Goal: Task Accomplishment & Management: Complete application form

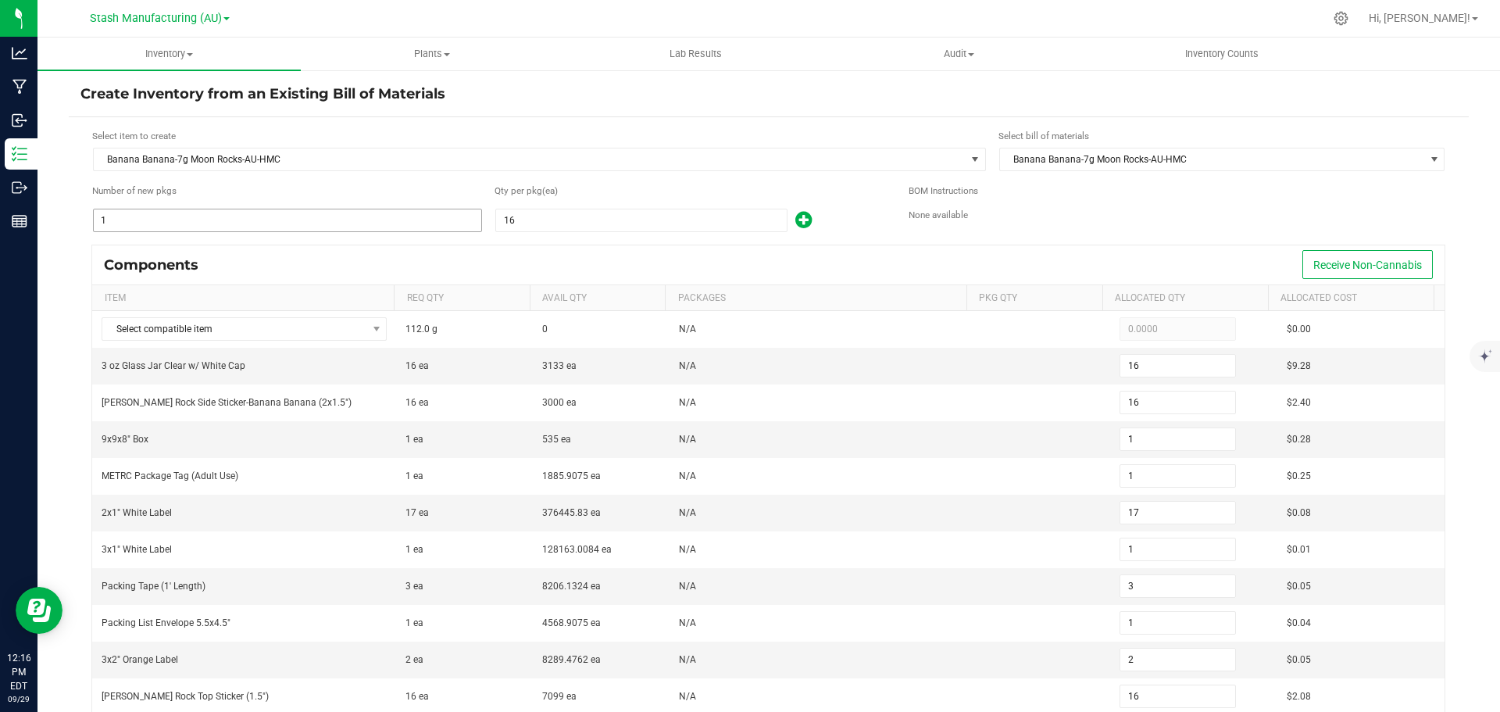
click at [123, 220] on input "1" at bounding box center [288, 220] width 388 height 22
type input "18"
type input "288"
type input "18"
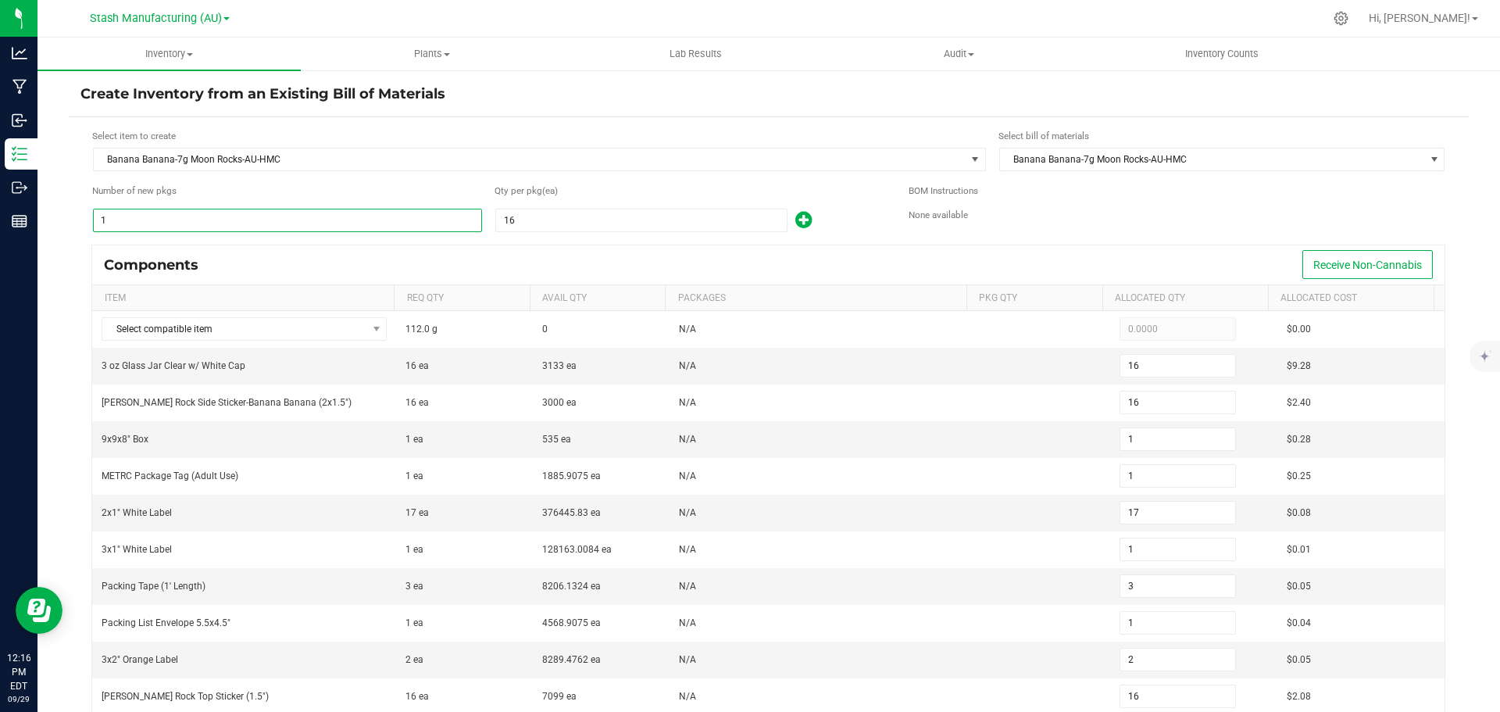
type input "18"
type input "306"
type input "18"
type input "54"
type input "18"
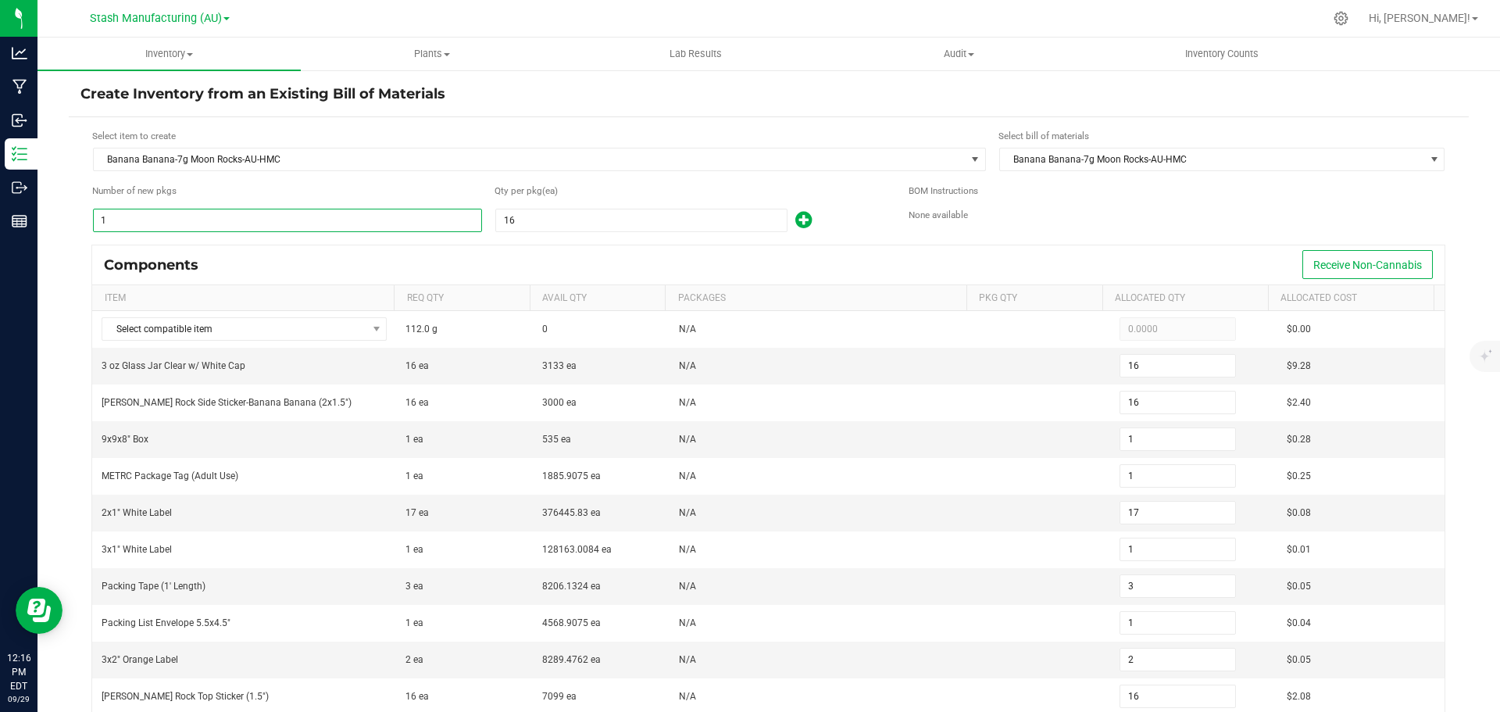
type input "36"
type input "288"
type input "36"
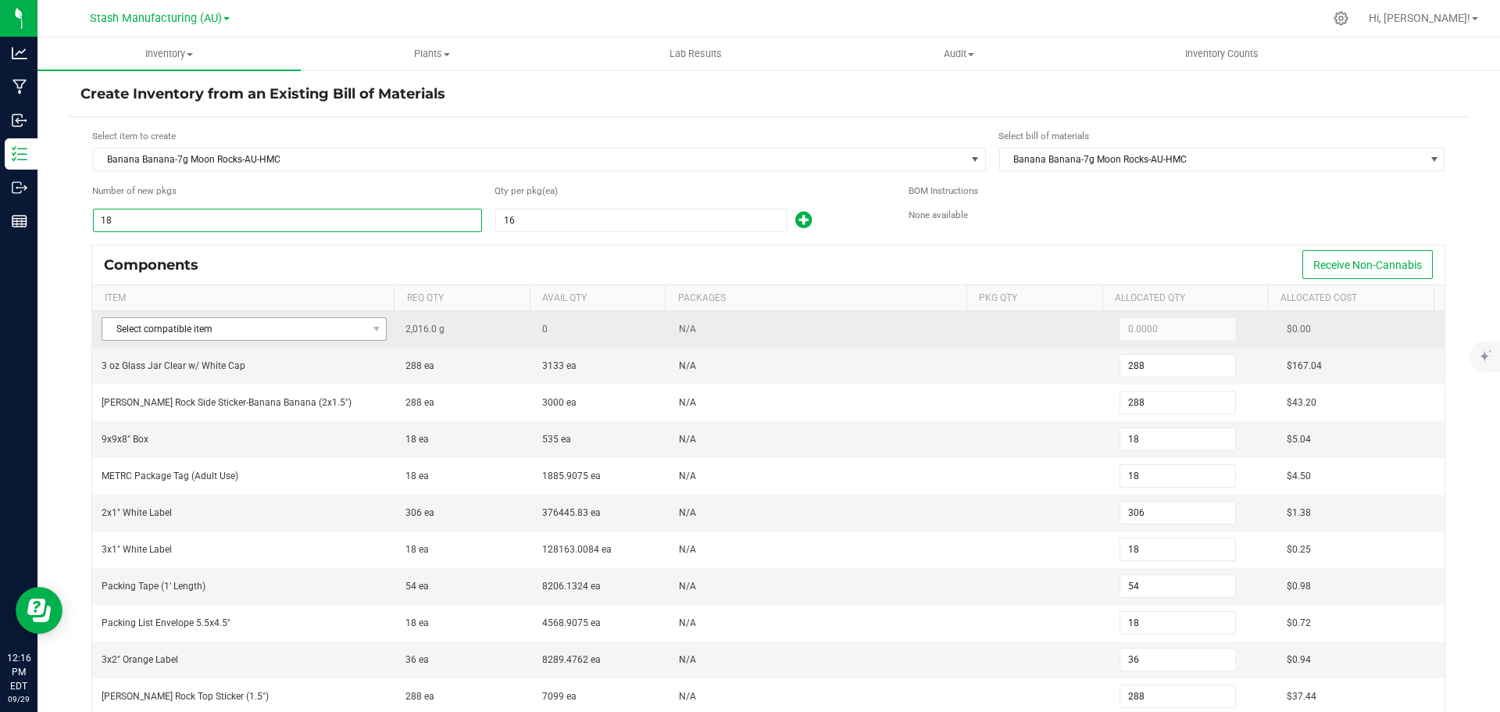
type input "18"
click at [283, 320] on span "Select compatible item" at bounding box center [234, 329] width 264 height 22
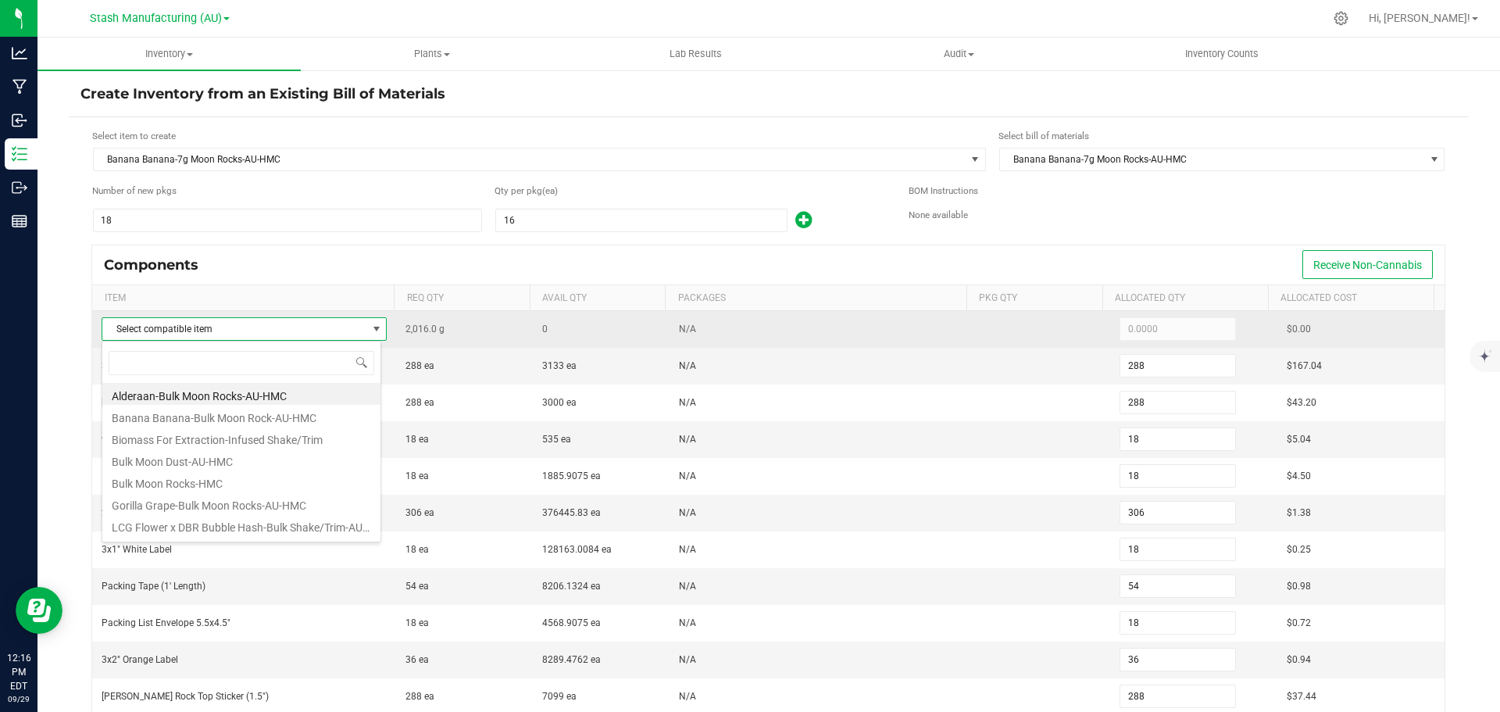
scroll to position [23, 280]
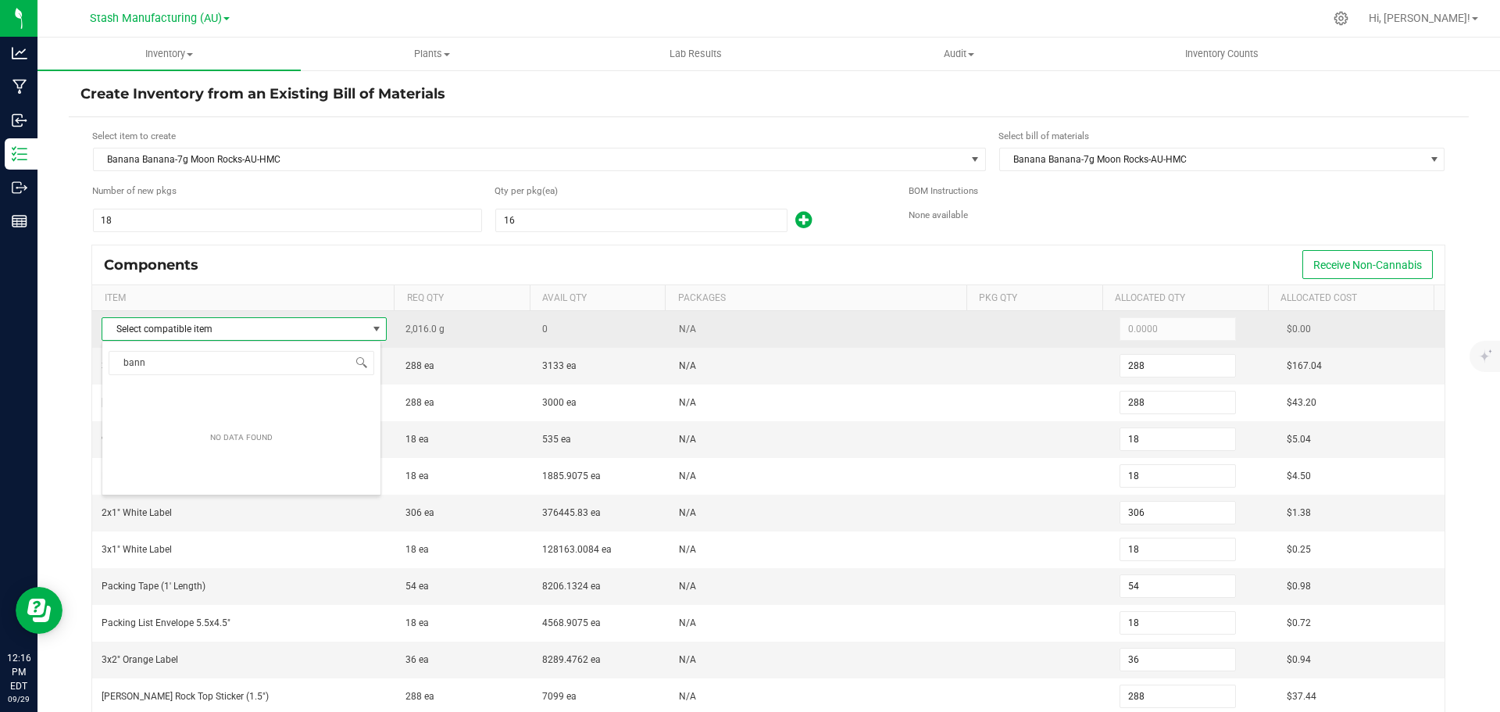
type input "ban"
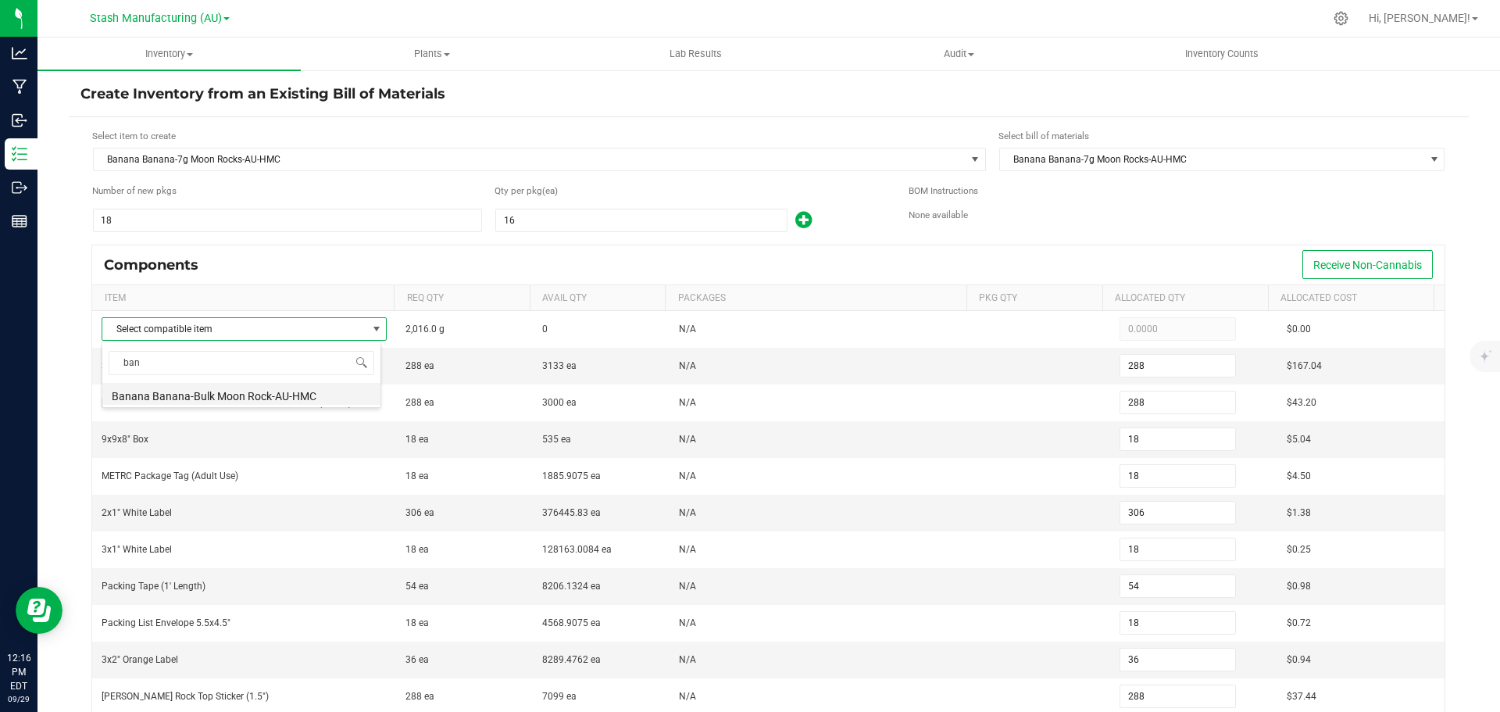
click at [205, 398] on li "Banana Banana-Bulk Moon Rock-AU-HMC" at bounding box center [241, 394] width 278 height 22
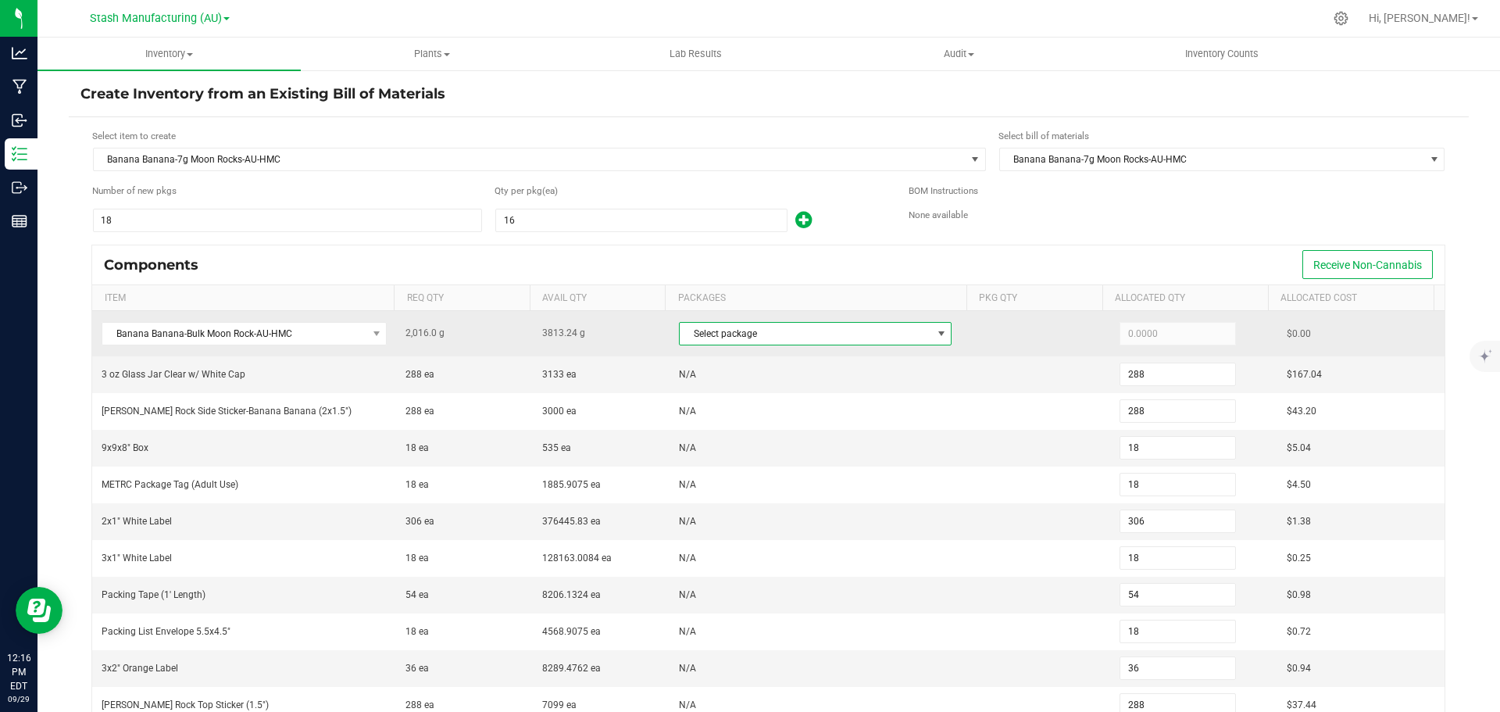
click at [820, 334] on span "Select package" at bounding box center [806, 334] width 252 height 22
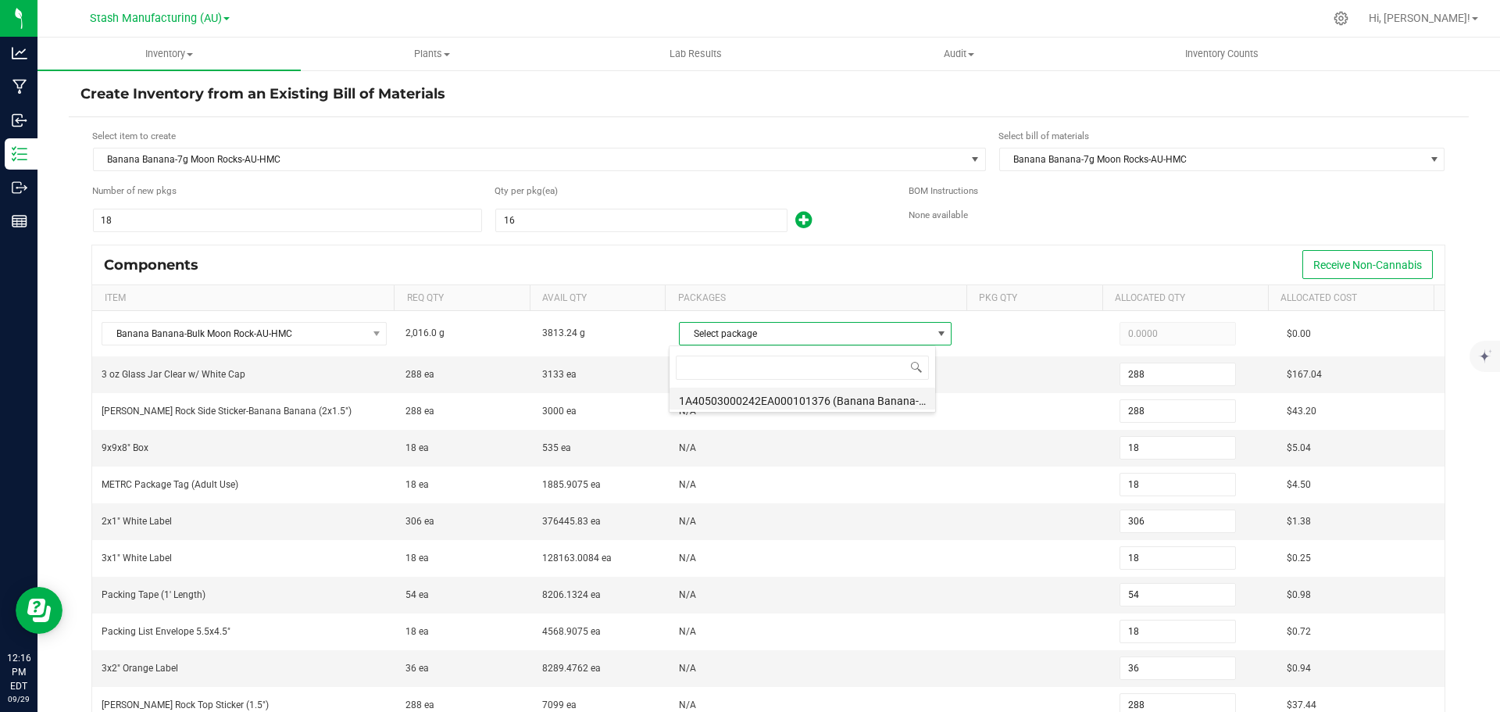
click at [838, 400] on li "1A40503000242EA000101376 (Banana Banana-Bulk Moon Rocks-AU-HMC-9.15.25)" at bounding box center [803, 399] width 266 height 22
type input "2,016.0000"
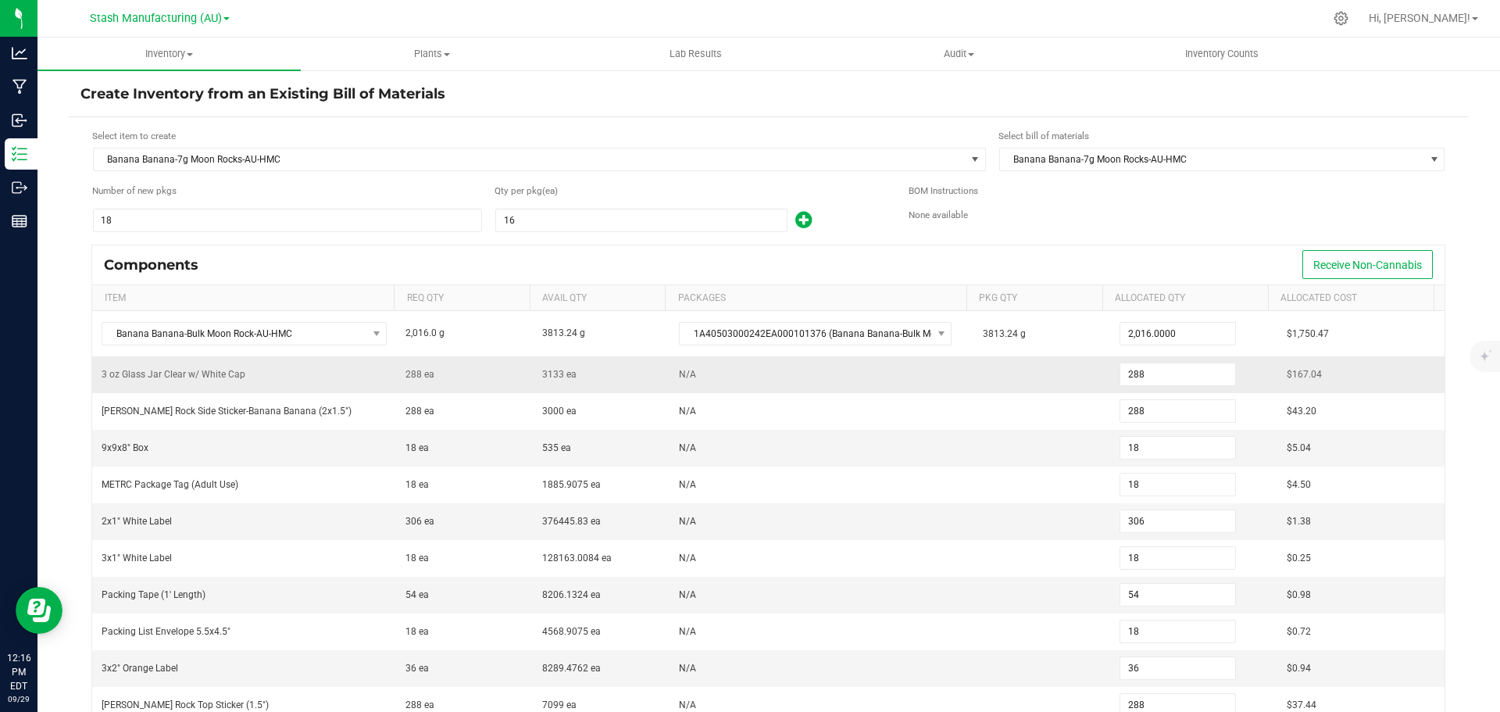
click at [814, 376] on td "N/A" at bounding box center [822, 374] width 304 height 37
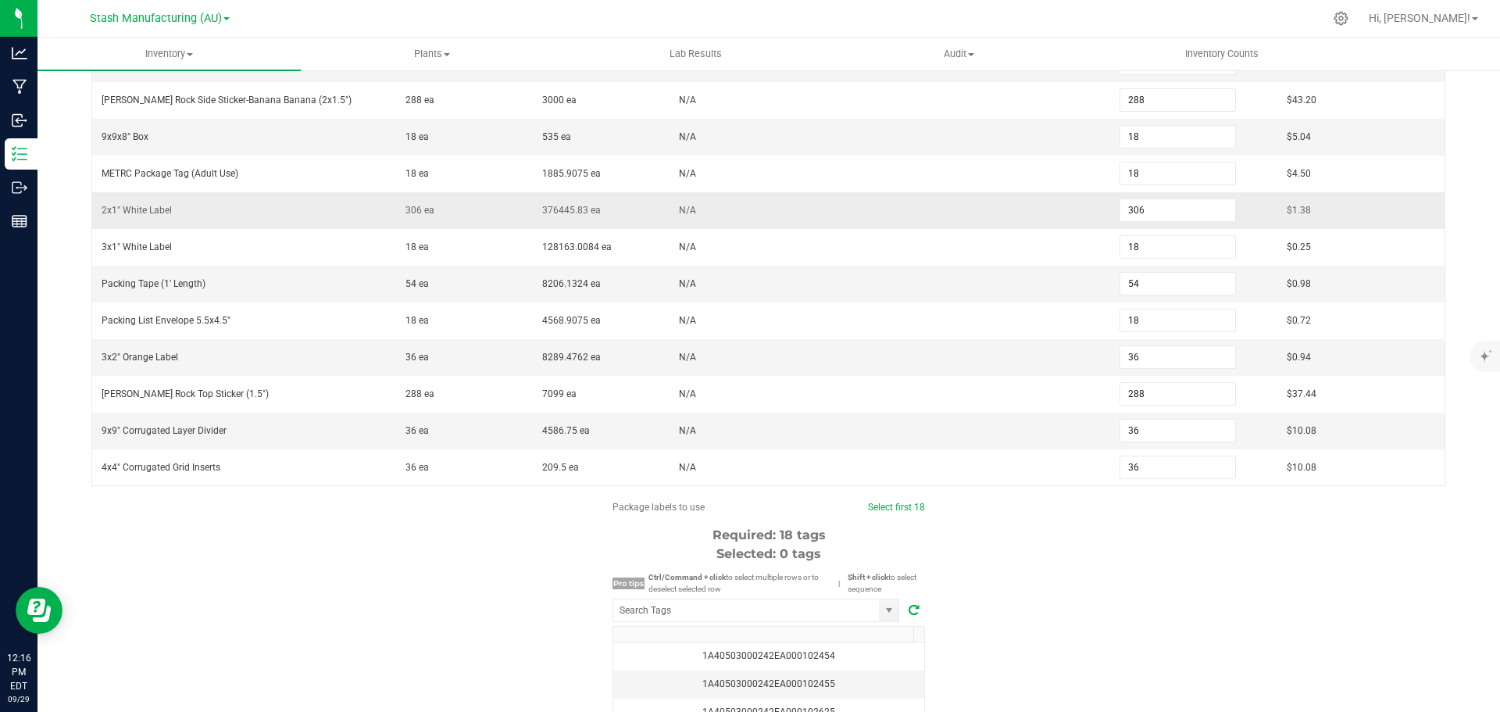
scroll to position [313, 0]
click at [729, 616] on input "NO DATA FOUND" at bounding box center [746, 609] width 266 height 22
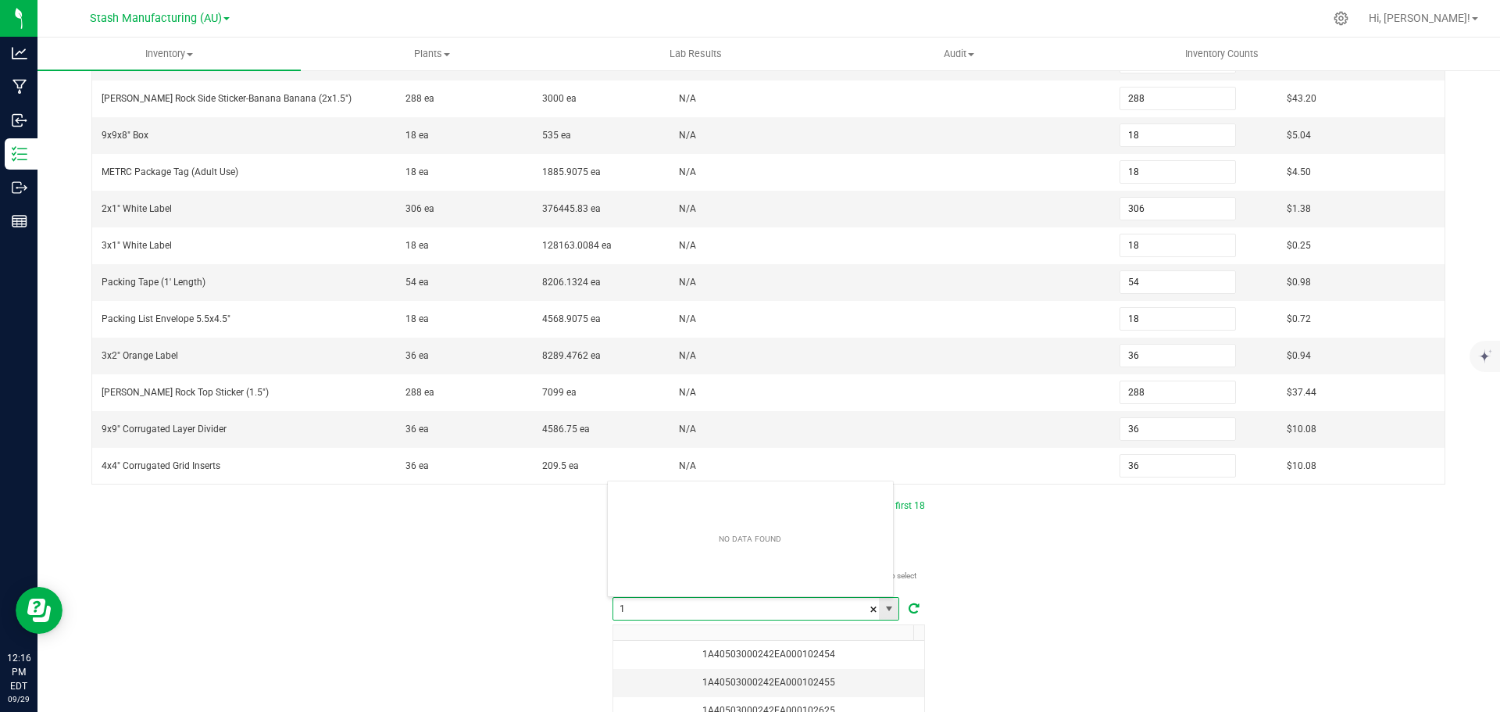
scroll to position [23, 288]
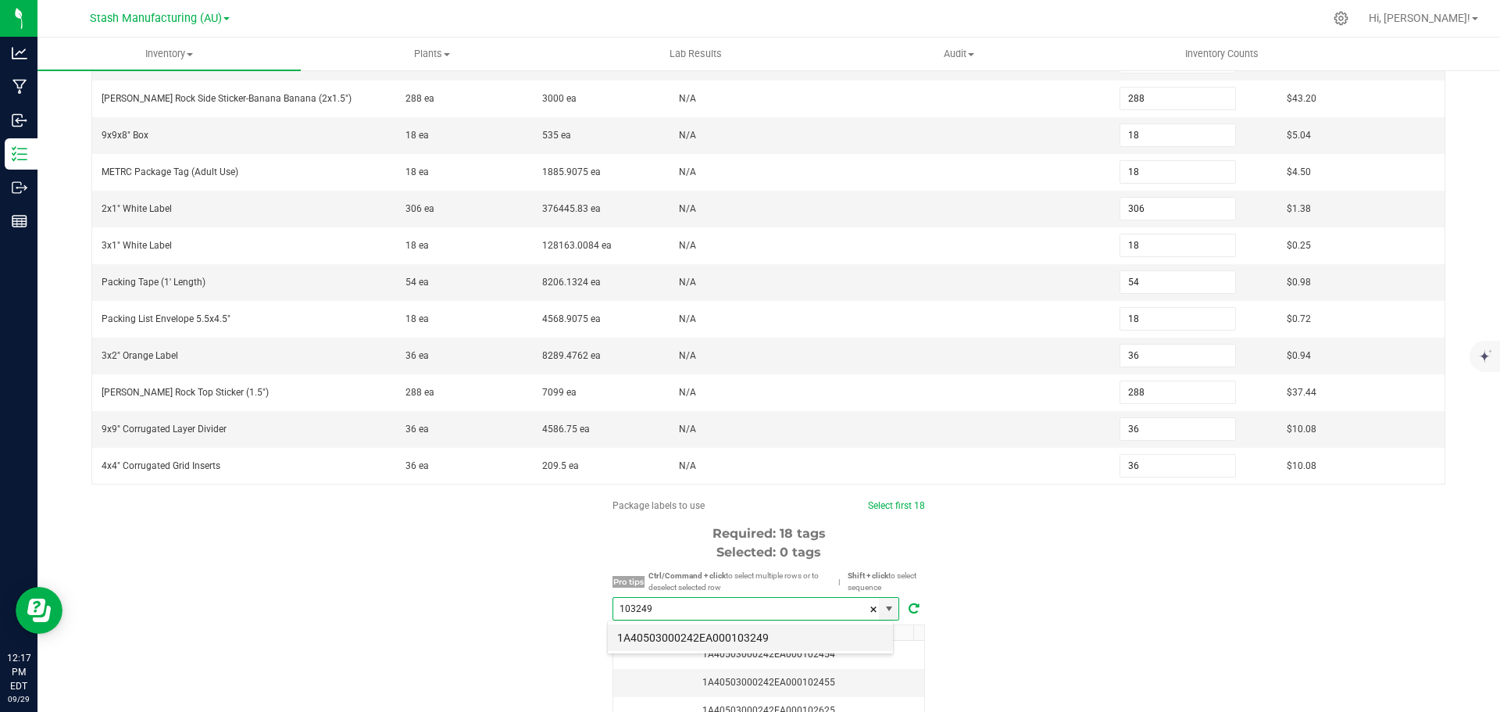
click at [730, 634] on li "1A40503000242EA000103249" at bounding box center [750, 637] width 285 height 27
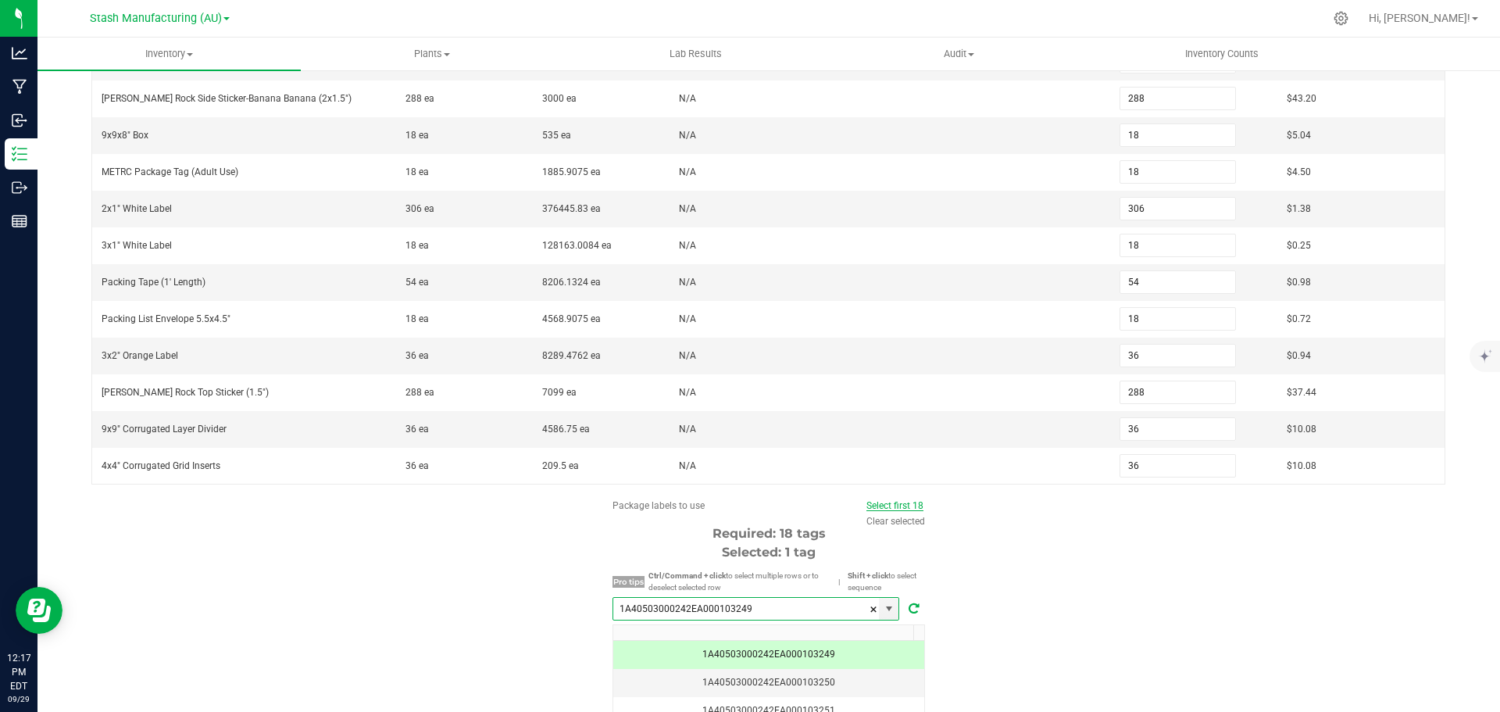
type input "1A40503000242EA000103249"
click at [900, 508] on link "Select first 18" at bounding box center [894, 505] width 57 height 11
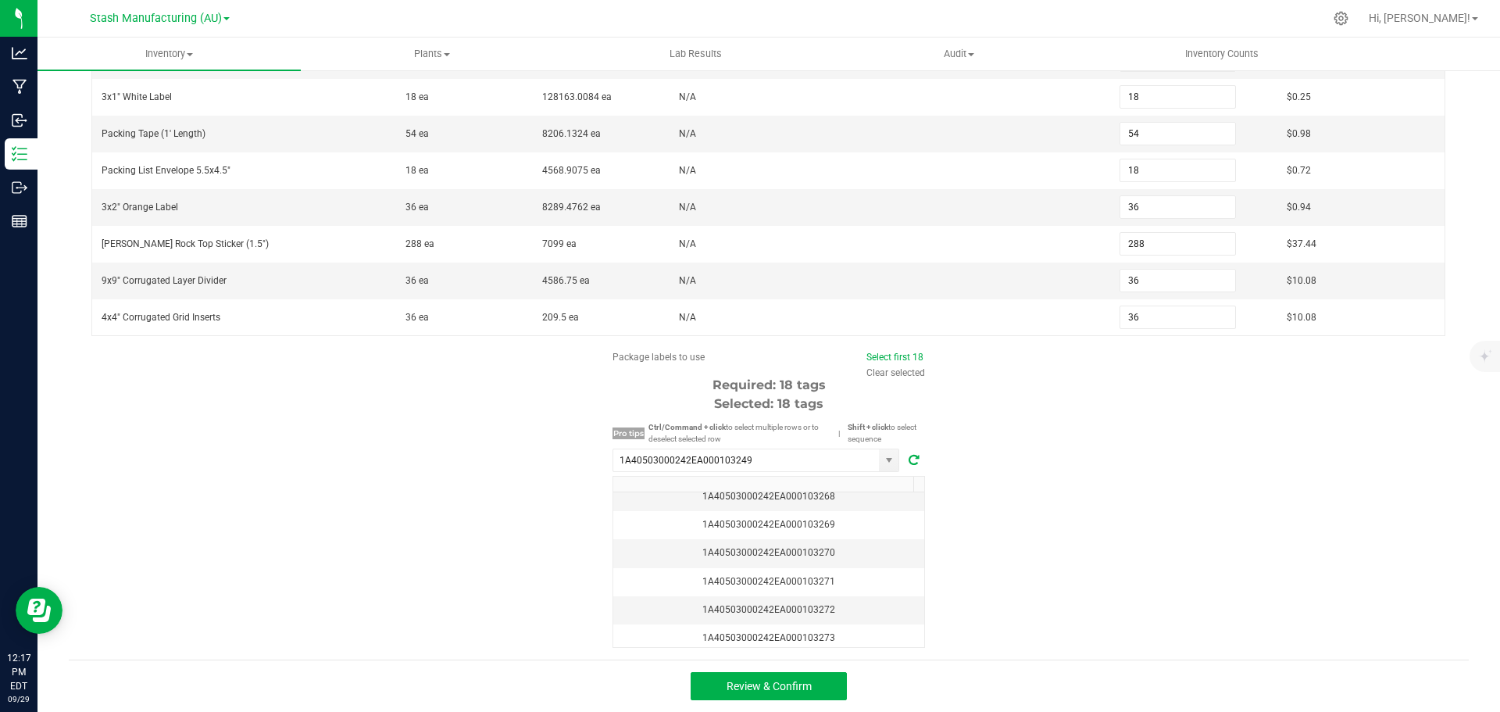
scroll to position [469, 0]
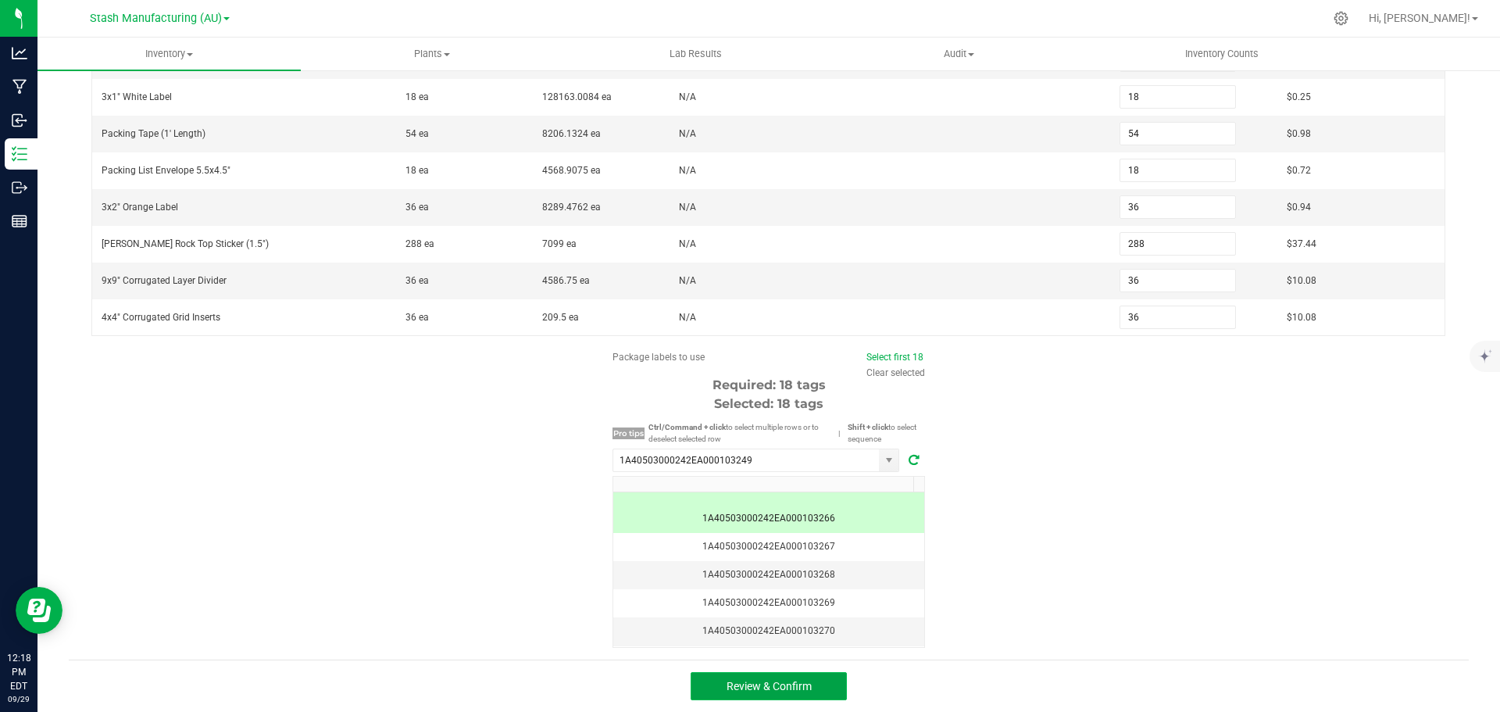
click at [792, 688] on span "Review & Confirm" at bounding box center [769, 686] width 85 height 13
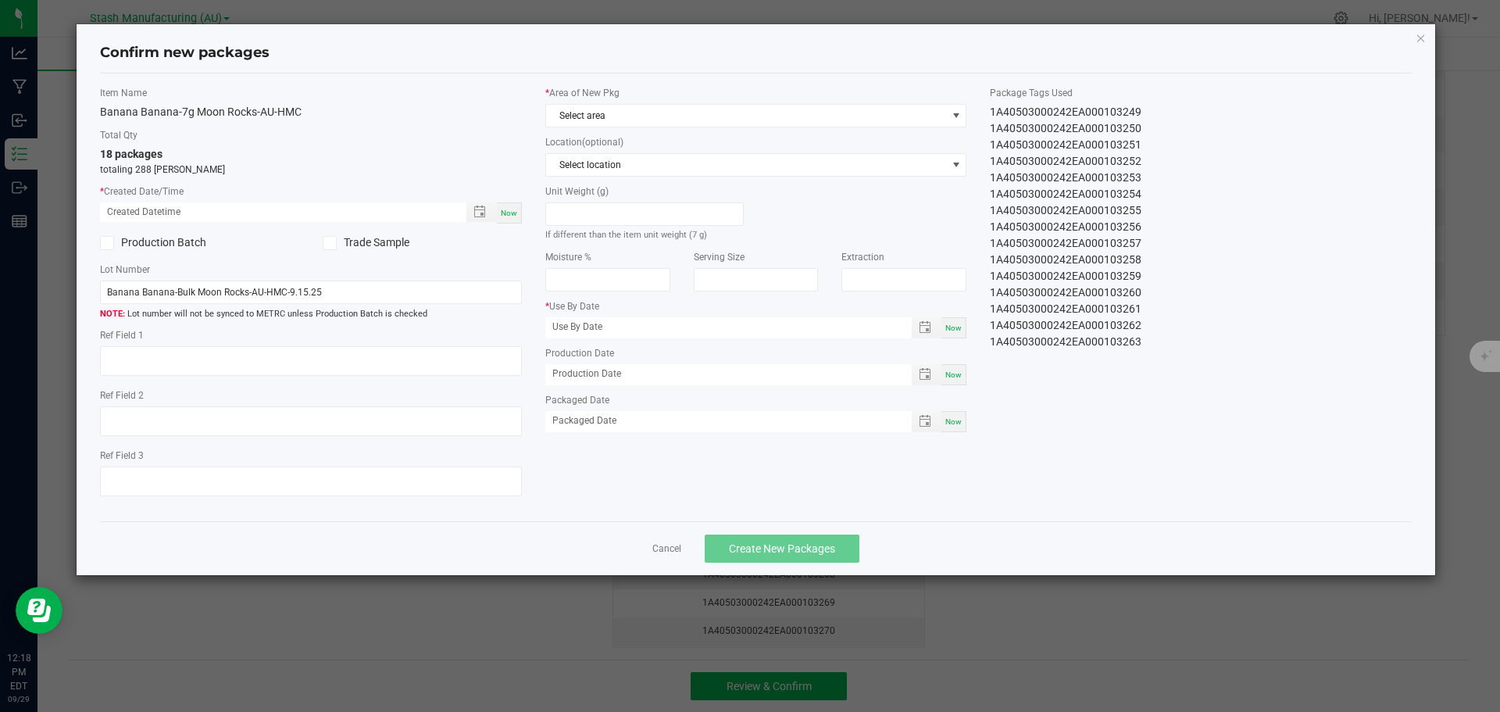
type input "[DATE]"
click at [516, 214] on span "Now" at bounding box center [509, 213] width 16 height 9
type input "[DATE] 12:18 PM"
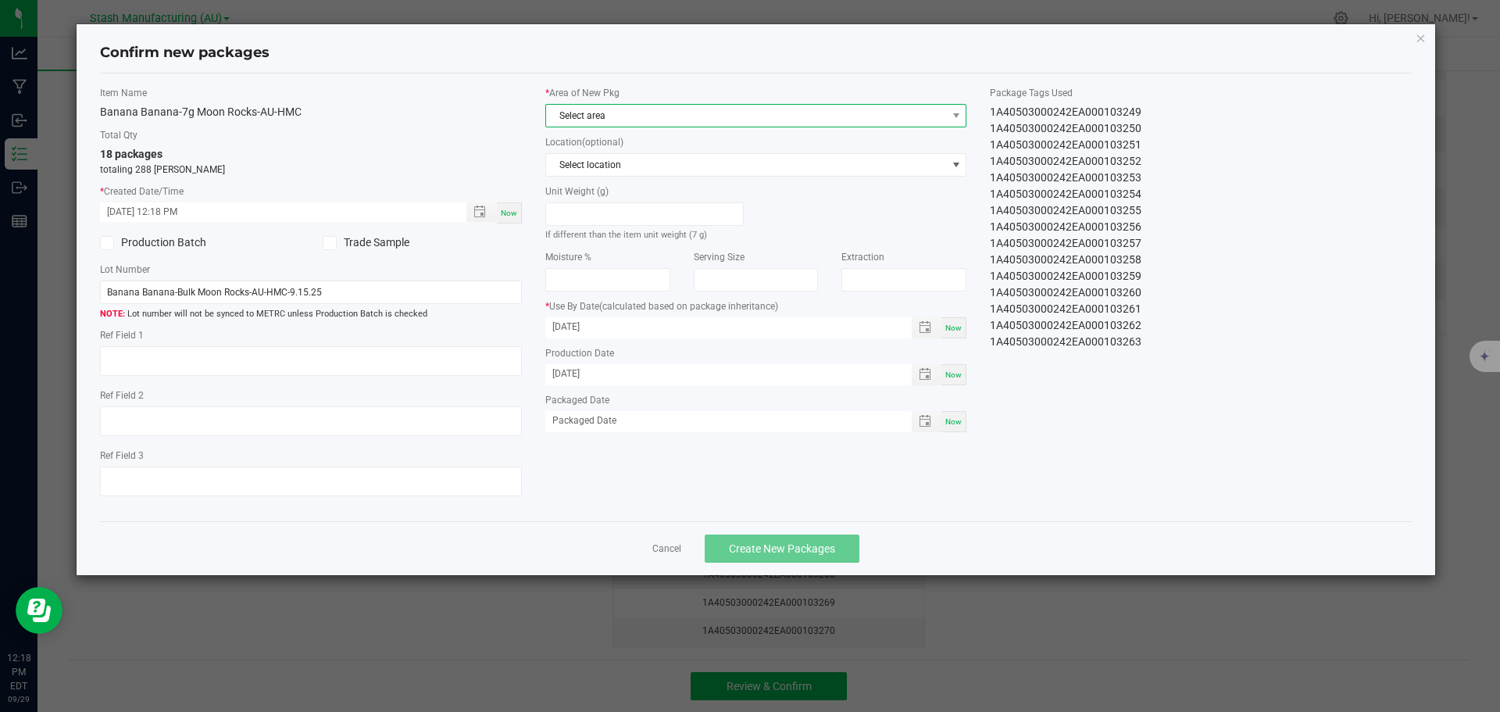
click at [629, 116] on span "Select area" at bounding box center [746, 116] width 401 height 22
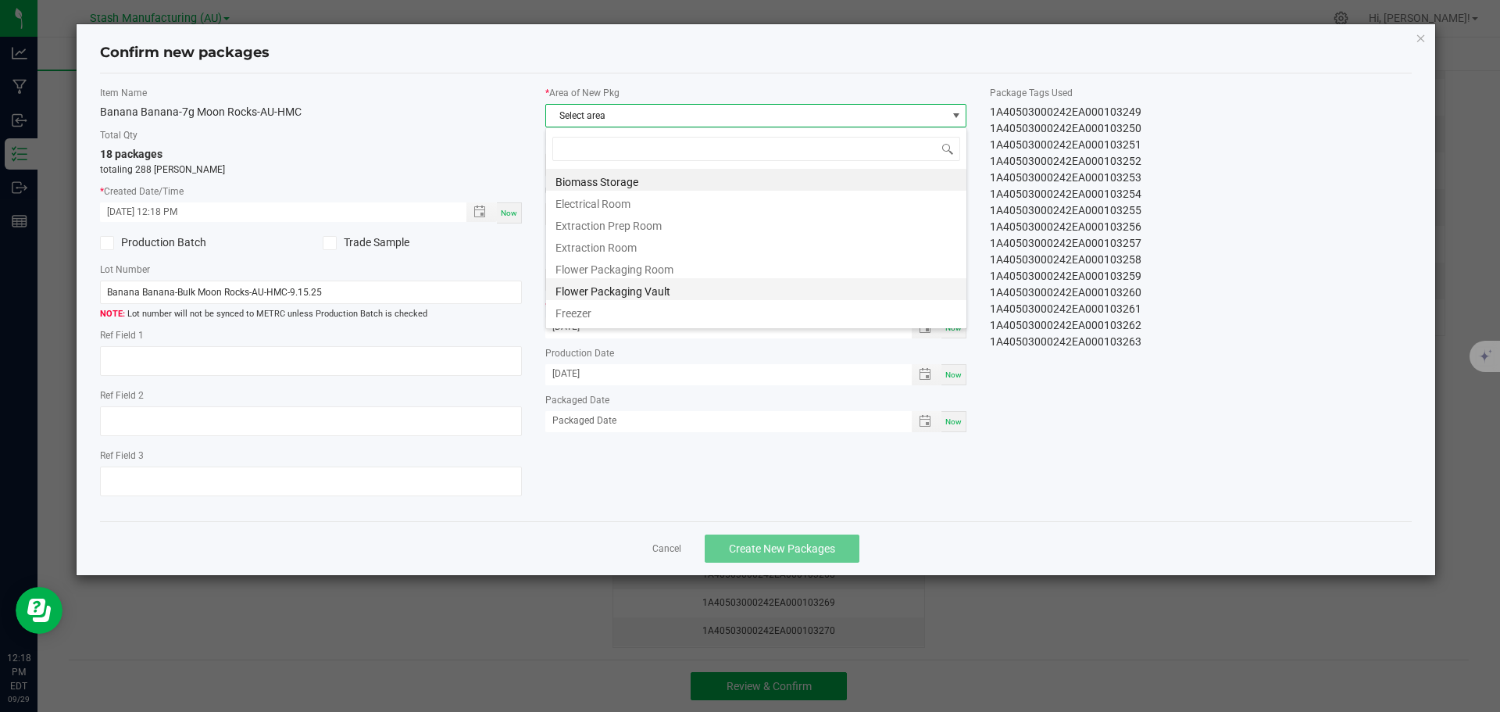
scroll to position [23, 422]
click at [640, 270] on li "Flower Packaging Room" at bounding box center [756, 267] width 420 height 22
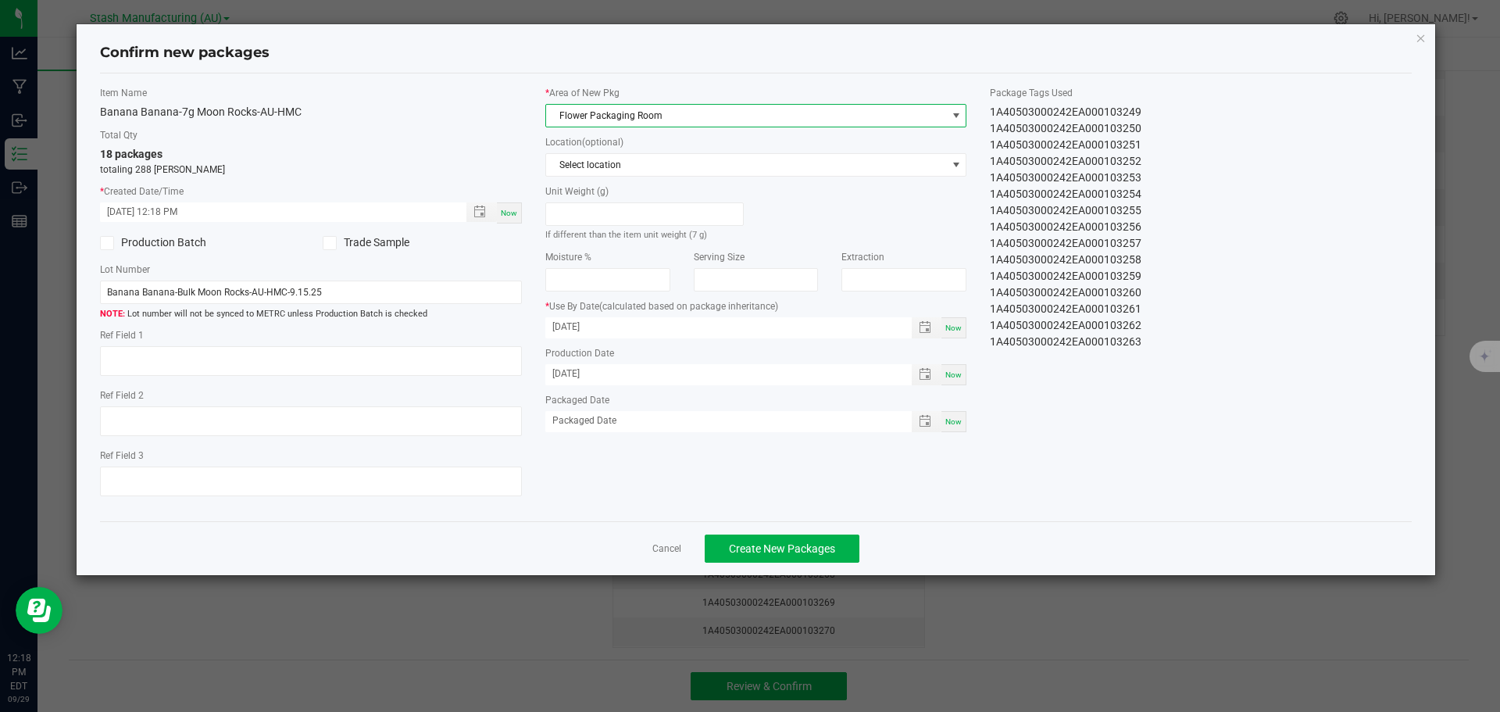
click at [952, 417] on span "Now" at bounding box center [953, 421] width 16 height 9
type input "[DATE]"
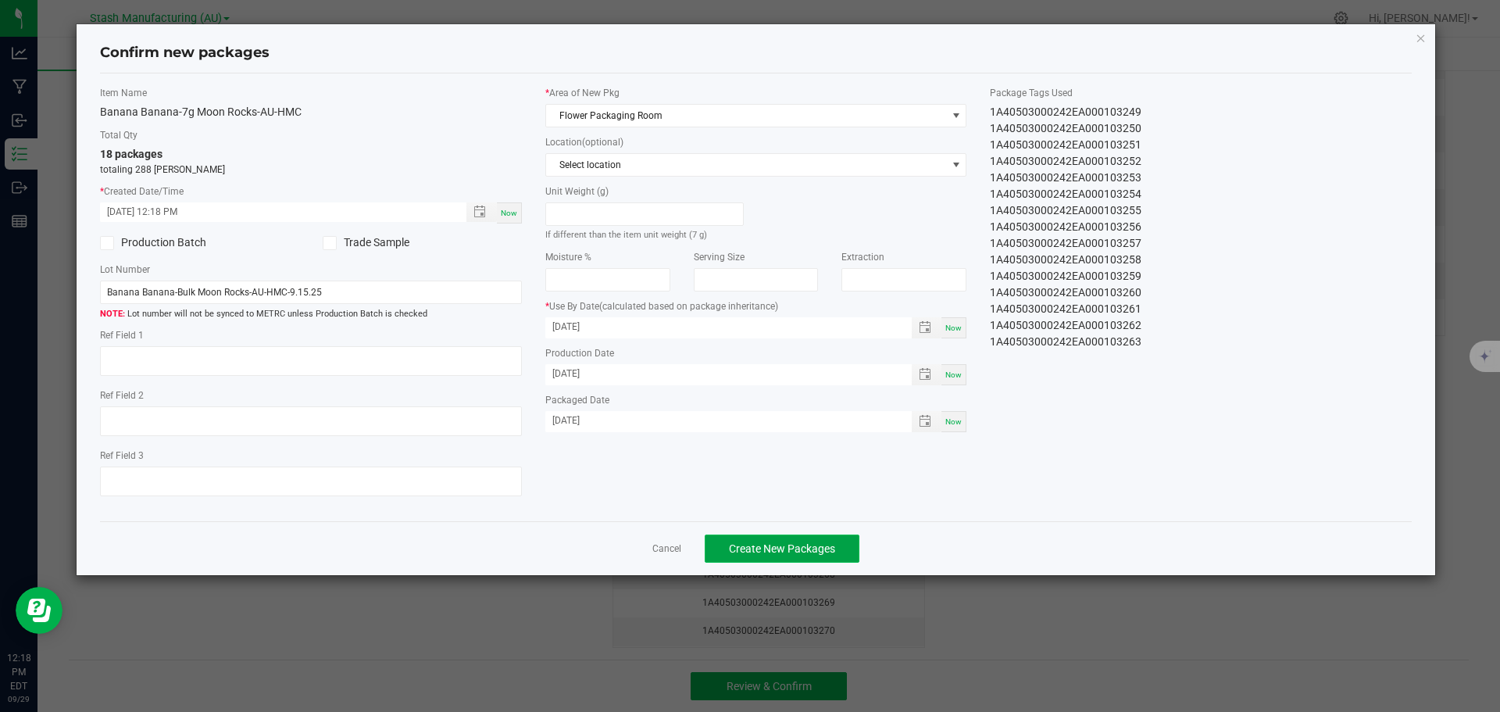
click at [810, 535] on button "Create New Packages" at bounding box center [782, 548] width 155 height 28
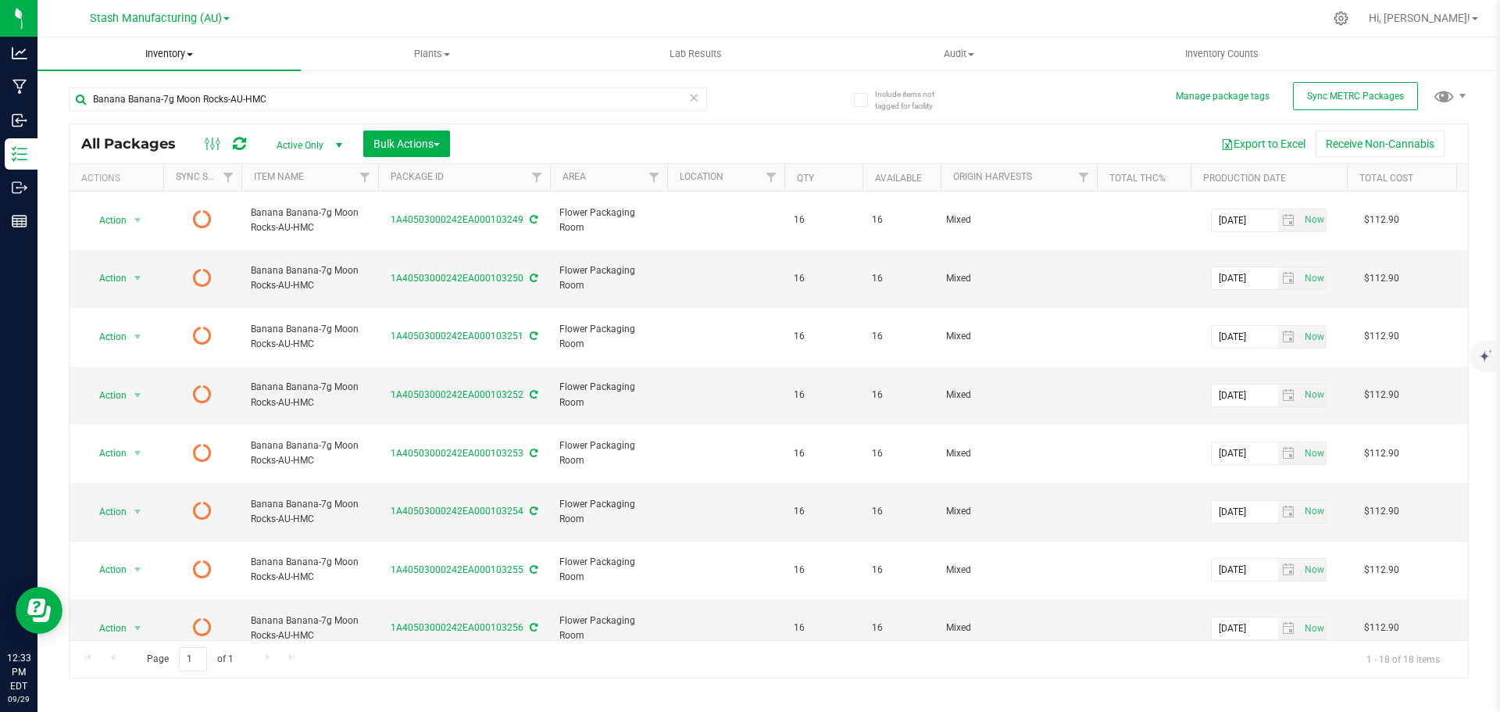
click at [198, 59] on span "Inventory" at bounding box center [169, 54] width 263 height 14
click at [136, 181] on span "From bill of materials" at bounding box center [108, 187] width 141 height 13
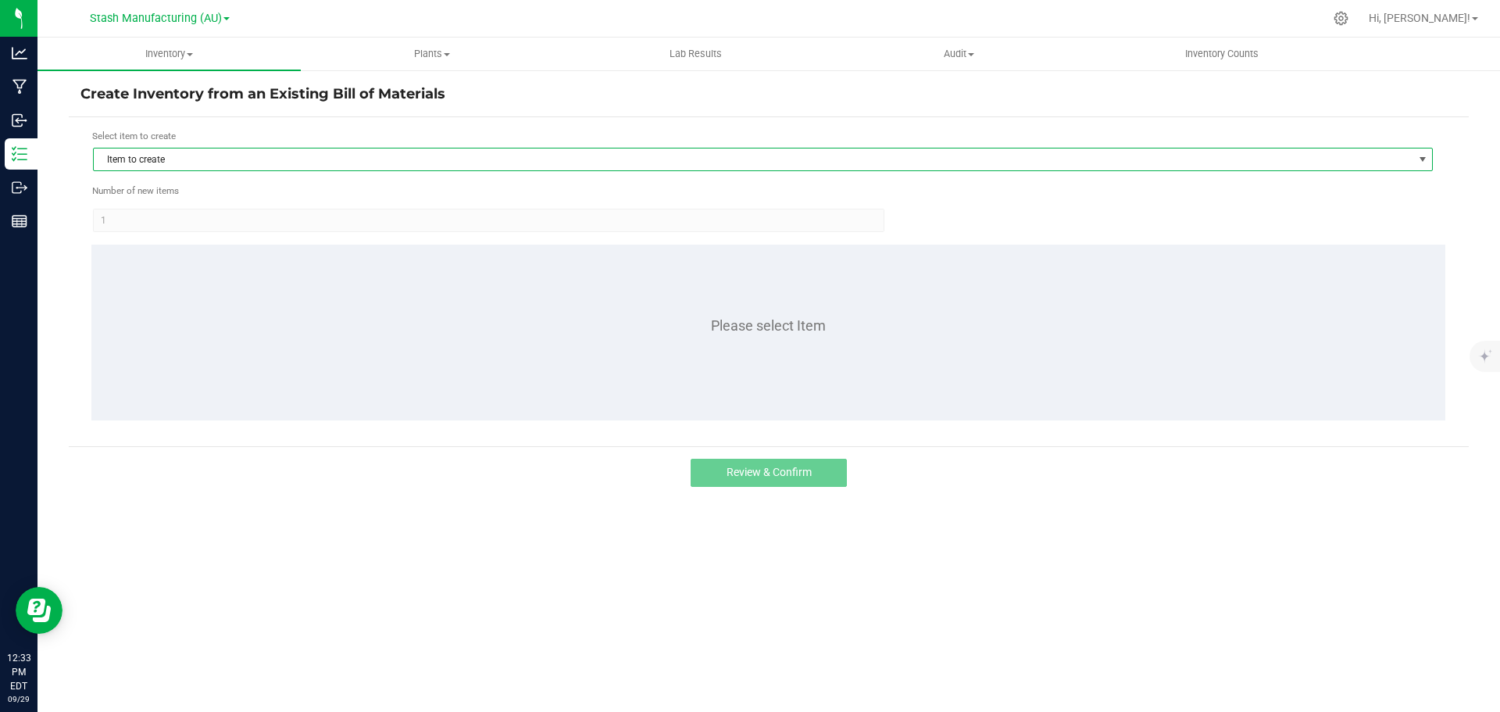
click at [169, 157] on span "Item to create" at bounding box center [753, 159] width 1319 height 22
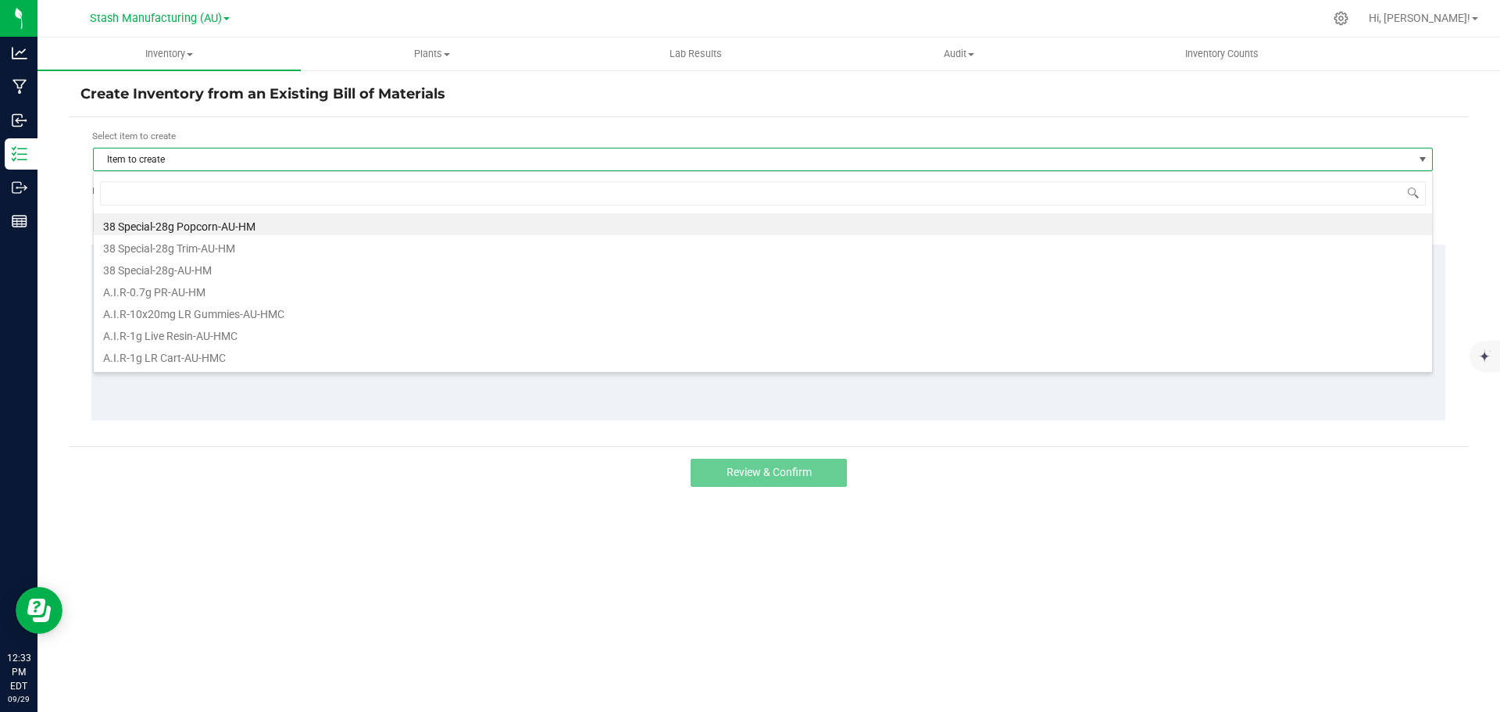
scroll to position [23, 1340]
type input "bana"
click at [245, 226] on li "Banana Banana-3.5g Moon Rocks-AU-HMC" at bounding box center [763, 224] width 1338 height 22
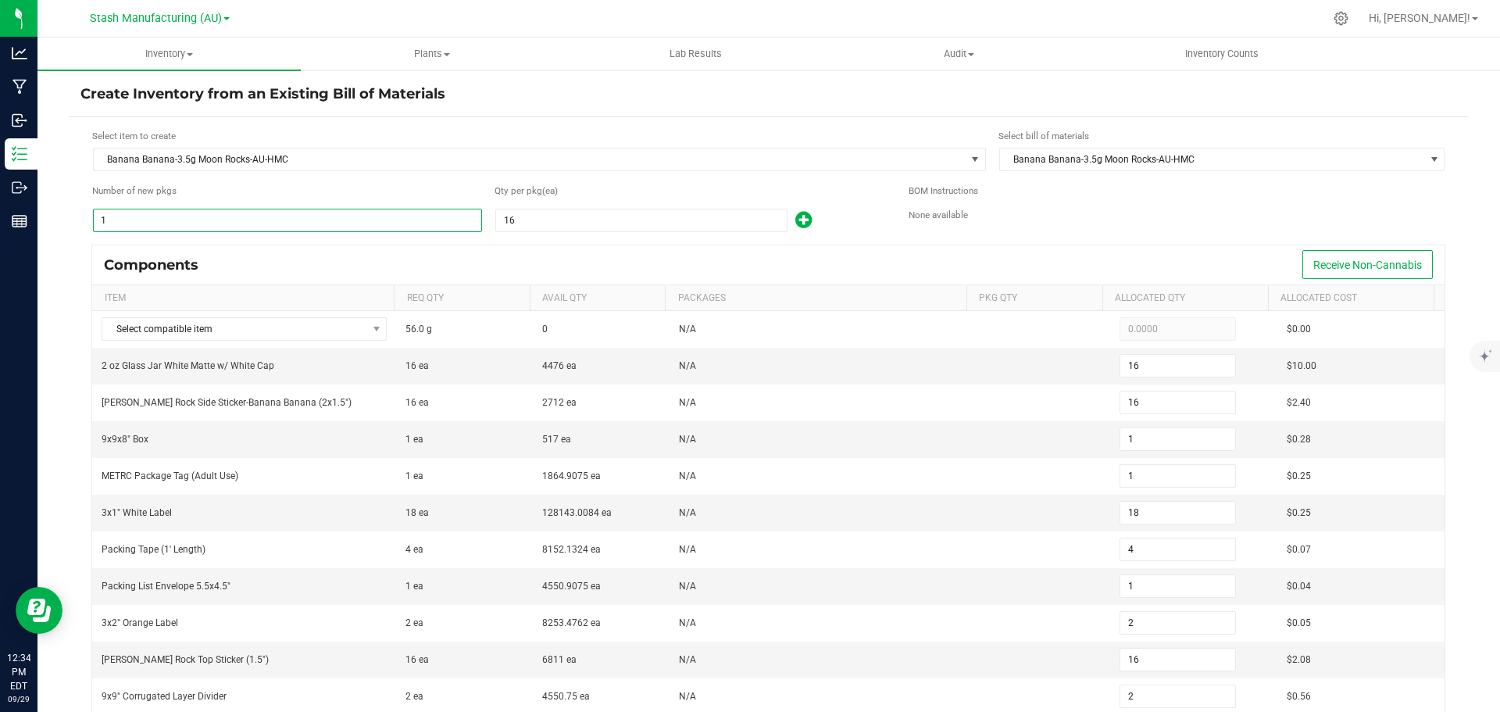
click at [305, 223] on input "1" at bounding box center [288, 220] width 388 height 22
type input "2"
type input "32"
type input "2"
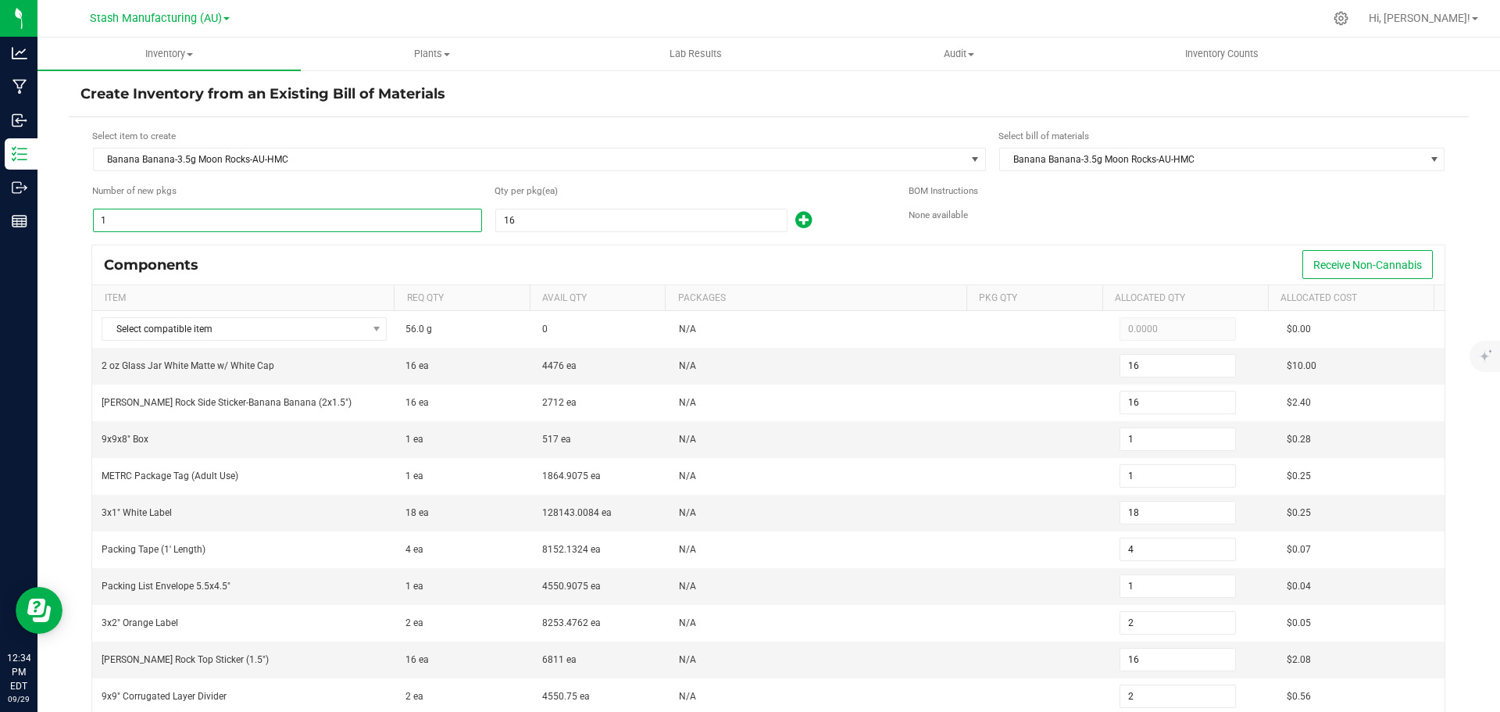
type input "2"
type input "36"
type input "8"
type input "2"
type input "4"
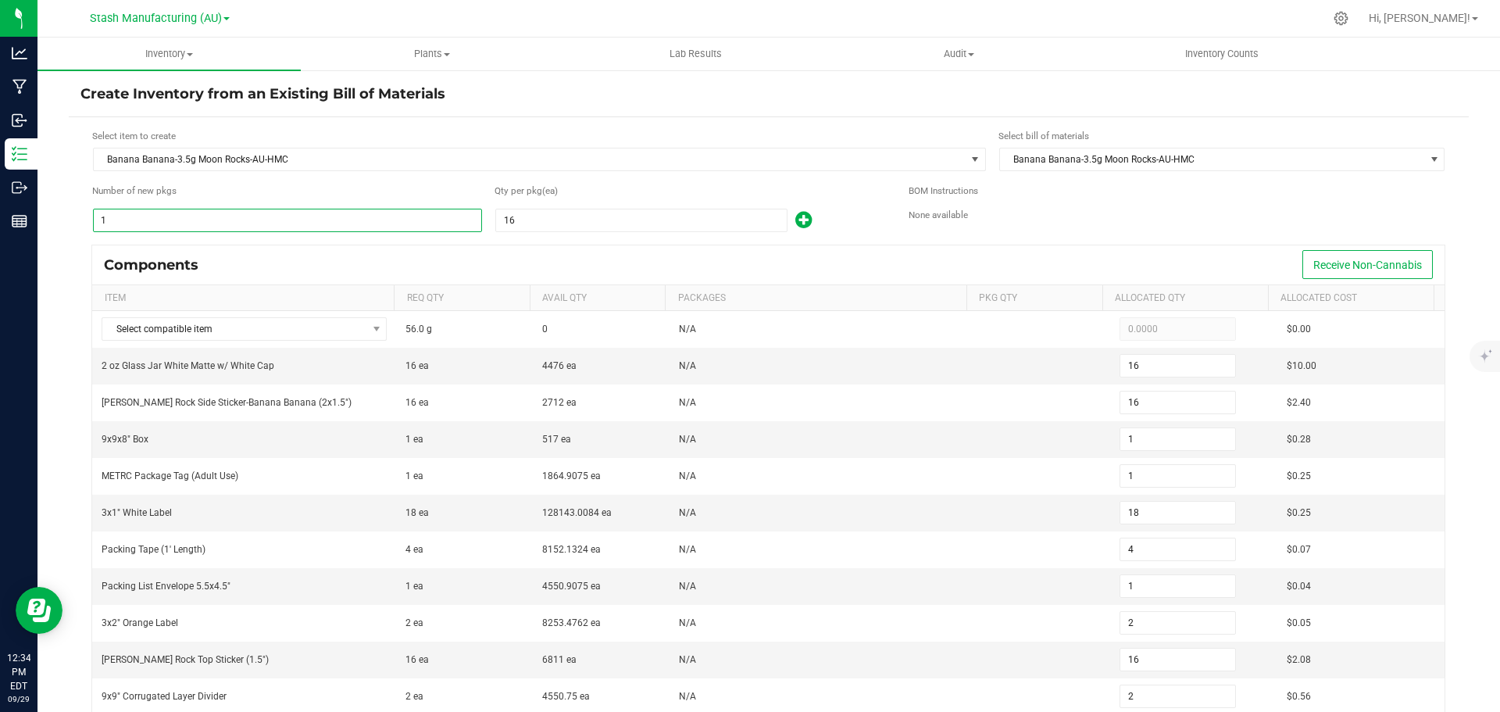
type input "32"
type input "4"
type input "24"
type input "384"
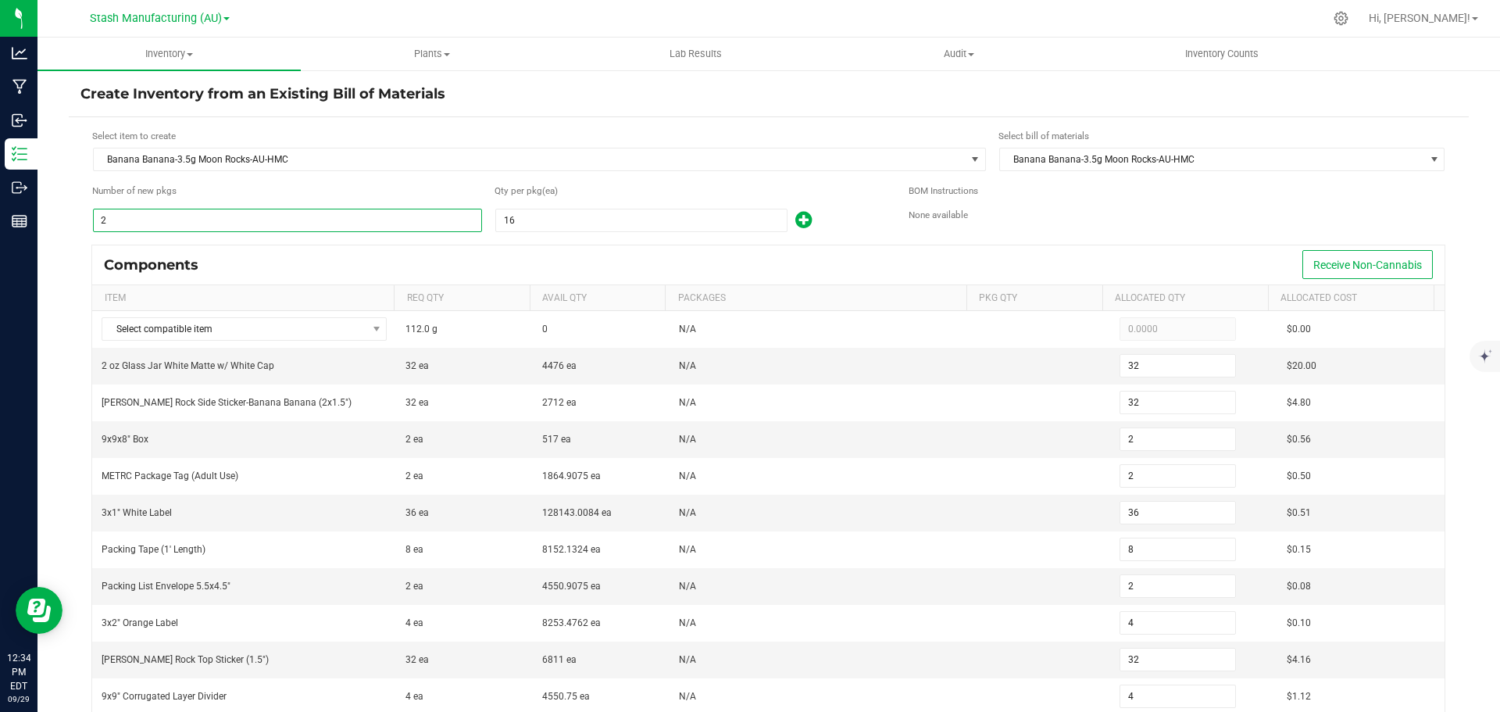
type input "384"
type input "24"
type input "432"
type input "96"
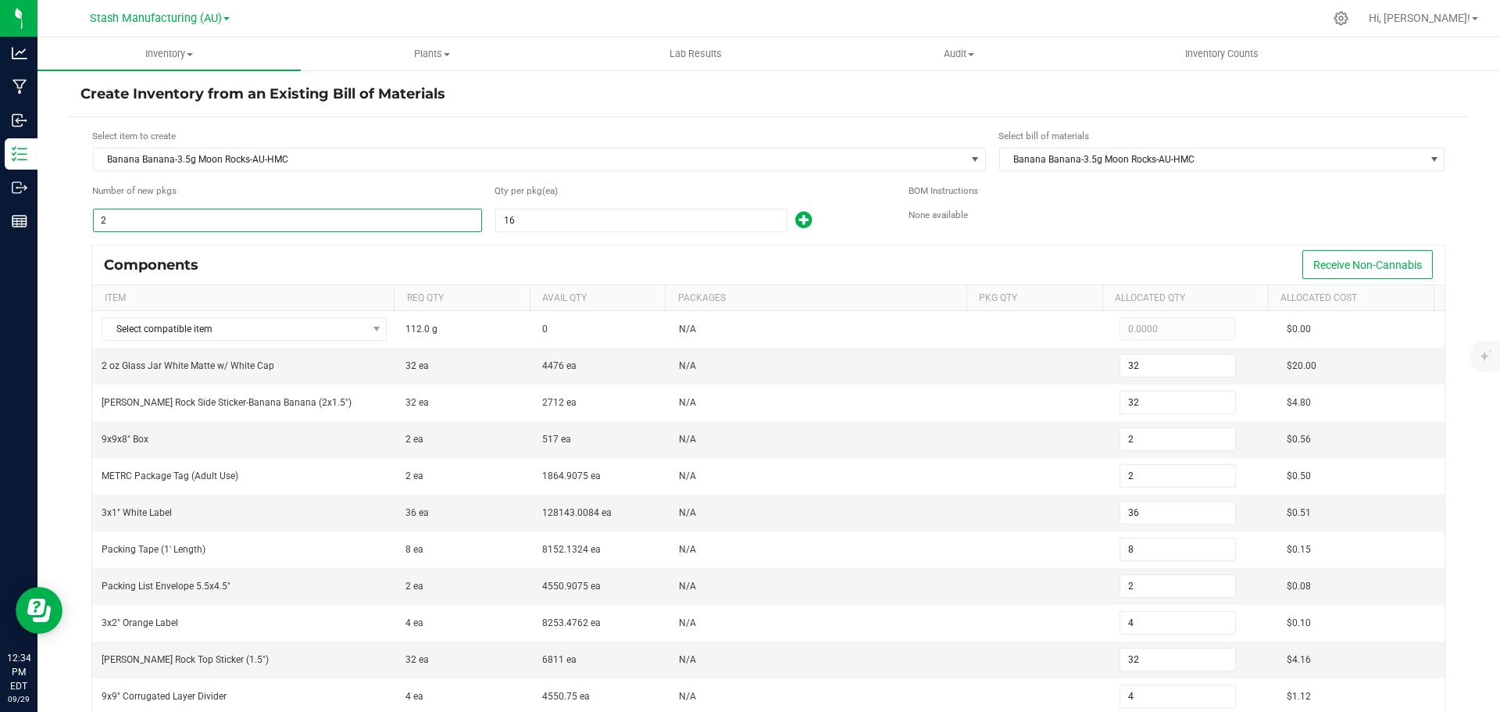
type input "24"
type input "48"
type input "384"
type input "48"
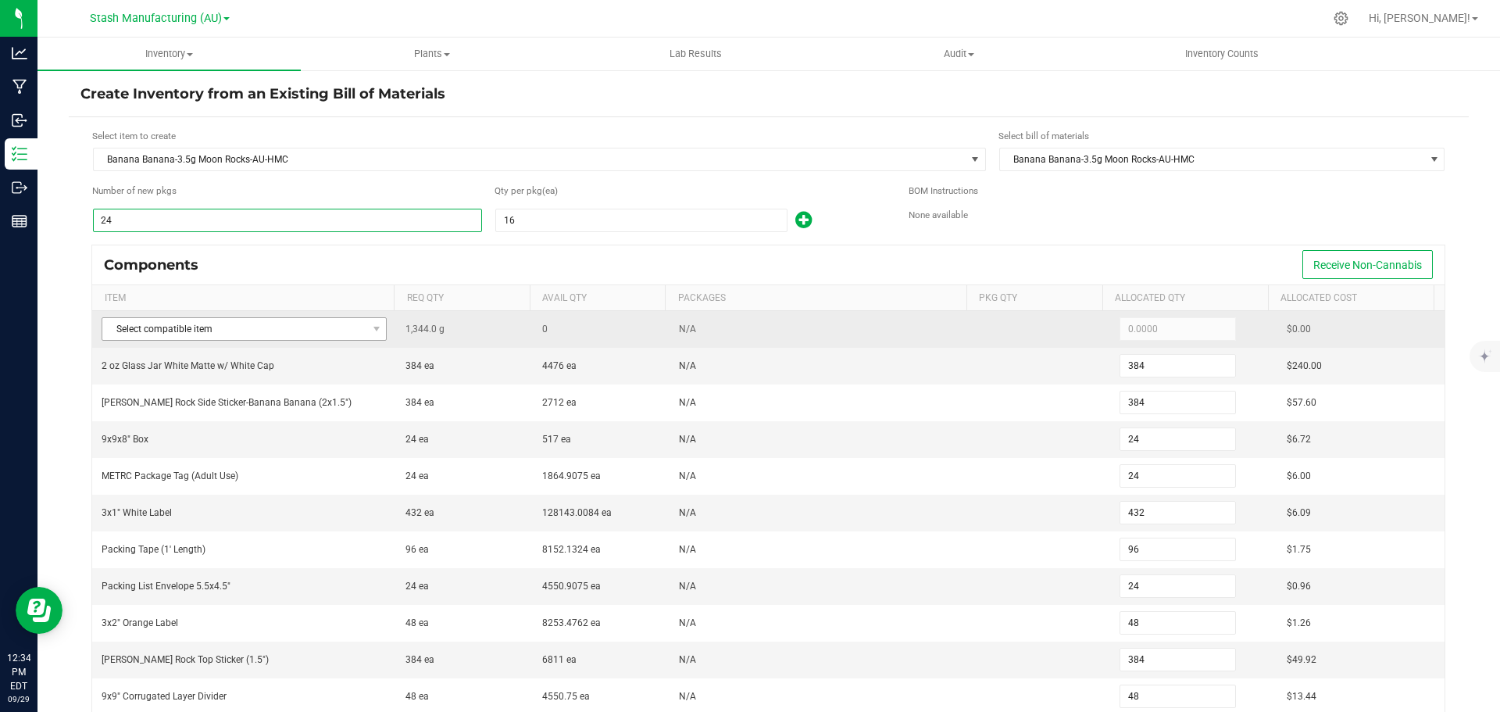
type input "24"
click at [205, 328] on span "Select compatible item" at bounding box center [234, 329] width 264 height 22
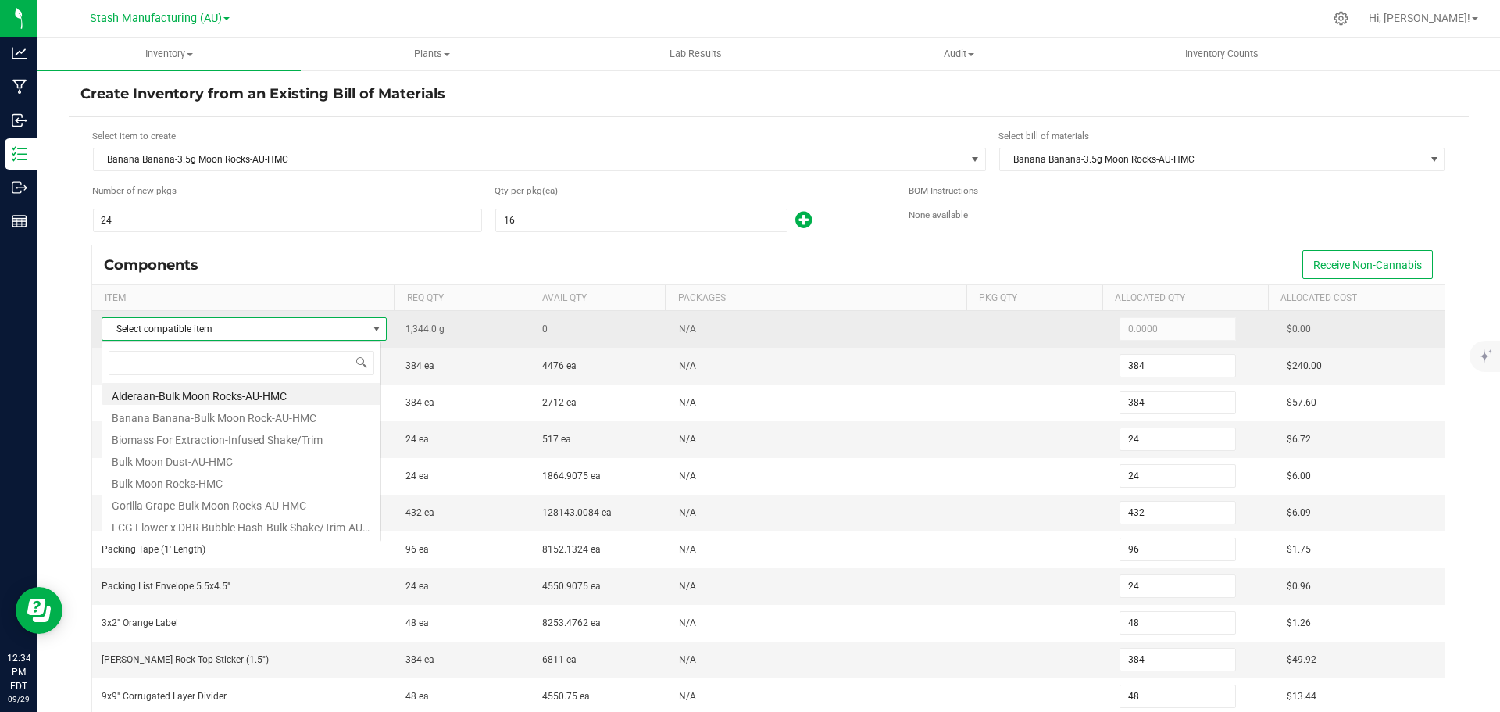
scroll to position [23, 280]
type input "bana"
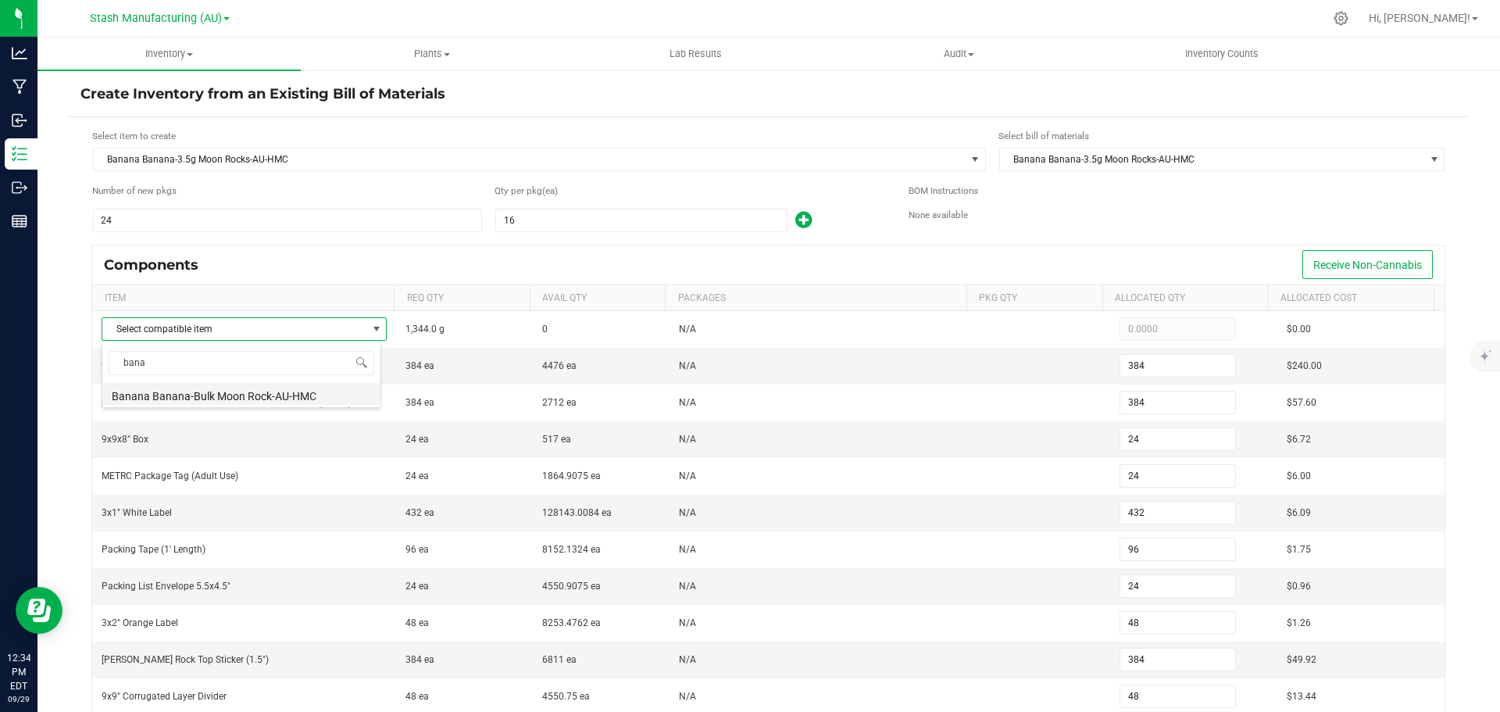
click at [216, 395] on li "Banana Banana-Bulk Moon Rock-AU-HMC" at bounding box center [241, 394] width 278 height 22
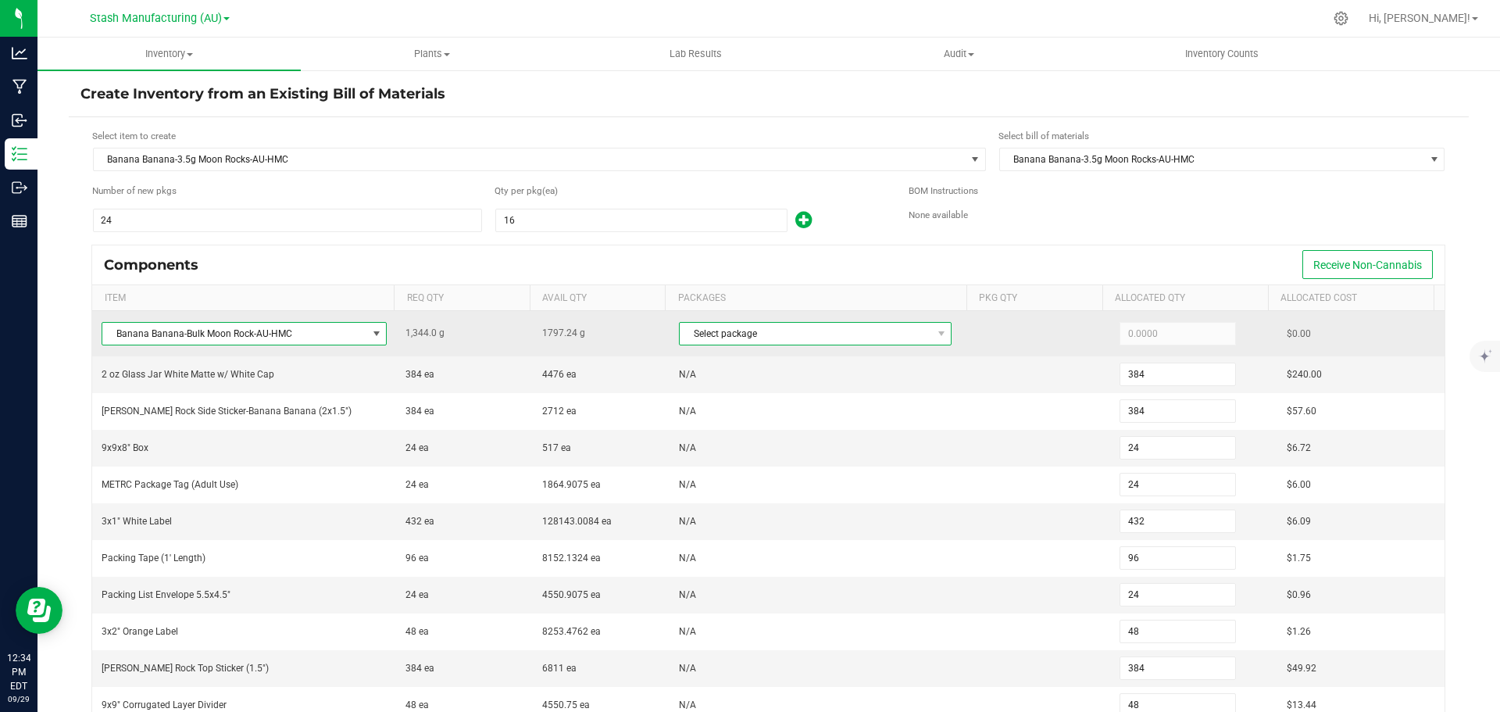
click at [773, 338] on span "Select package" at bounding box center [806, 334] width 252 height 22
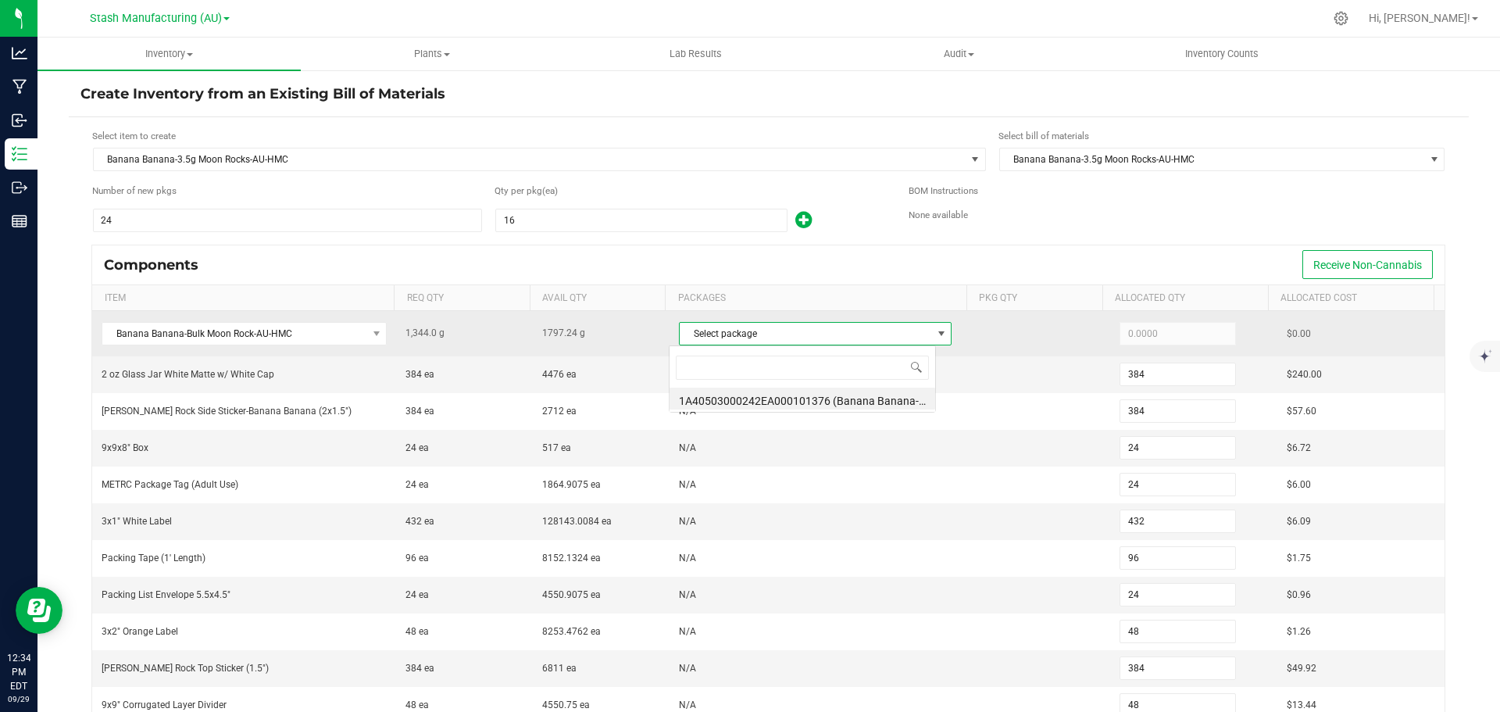
scroll to position [23, 267]
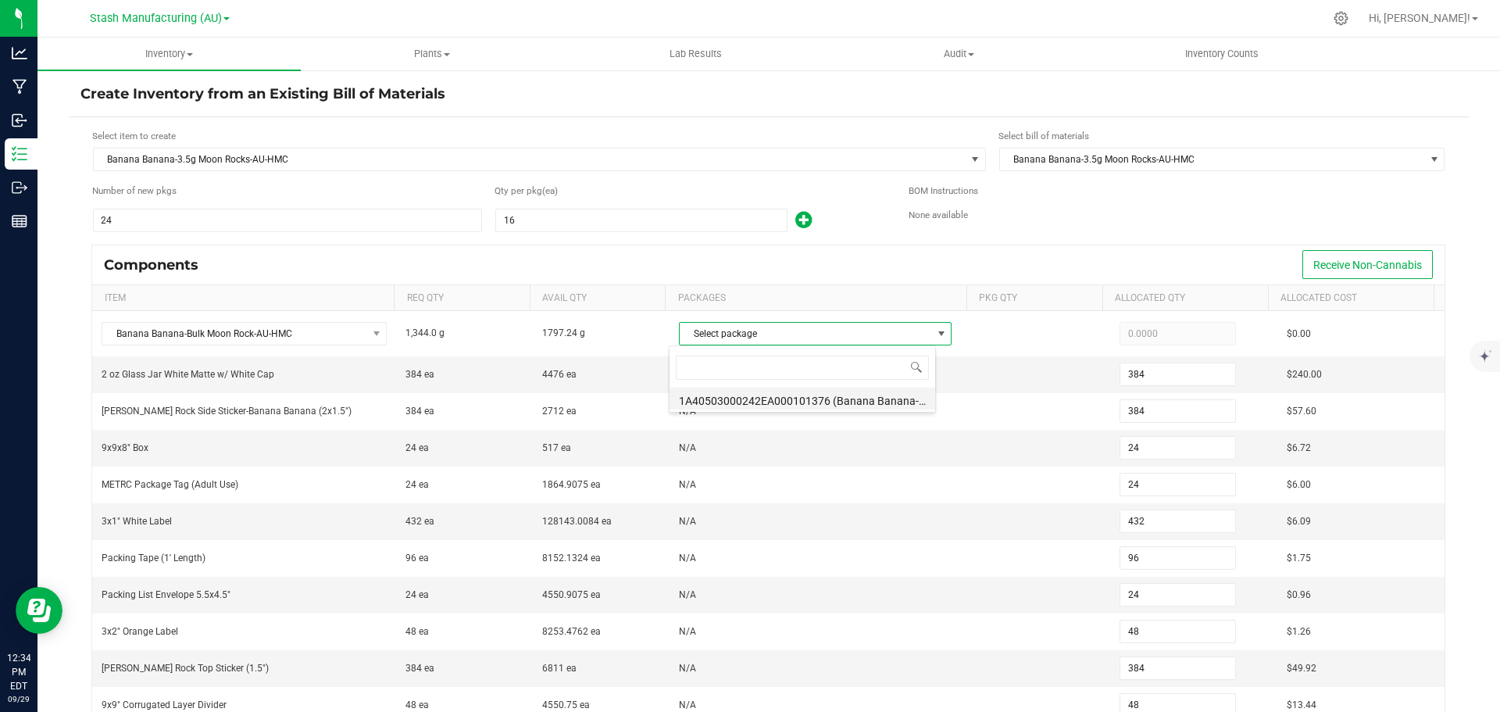
click at [781, 391] on li "1A40503000242EA000101376 (Banana Banana-Bulk Moon Rocks-AU-HMC-9.15.25)" at bounding box center [803, 399] width 266 height 22
type input "1,344.0000"
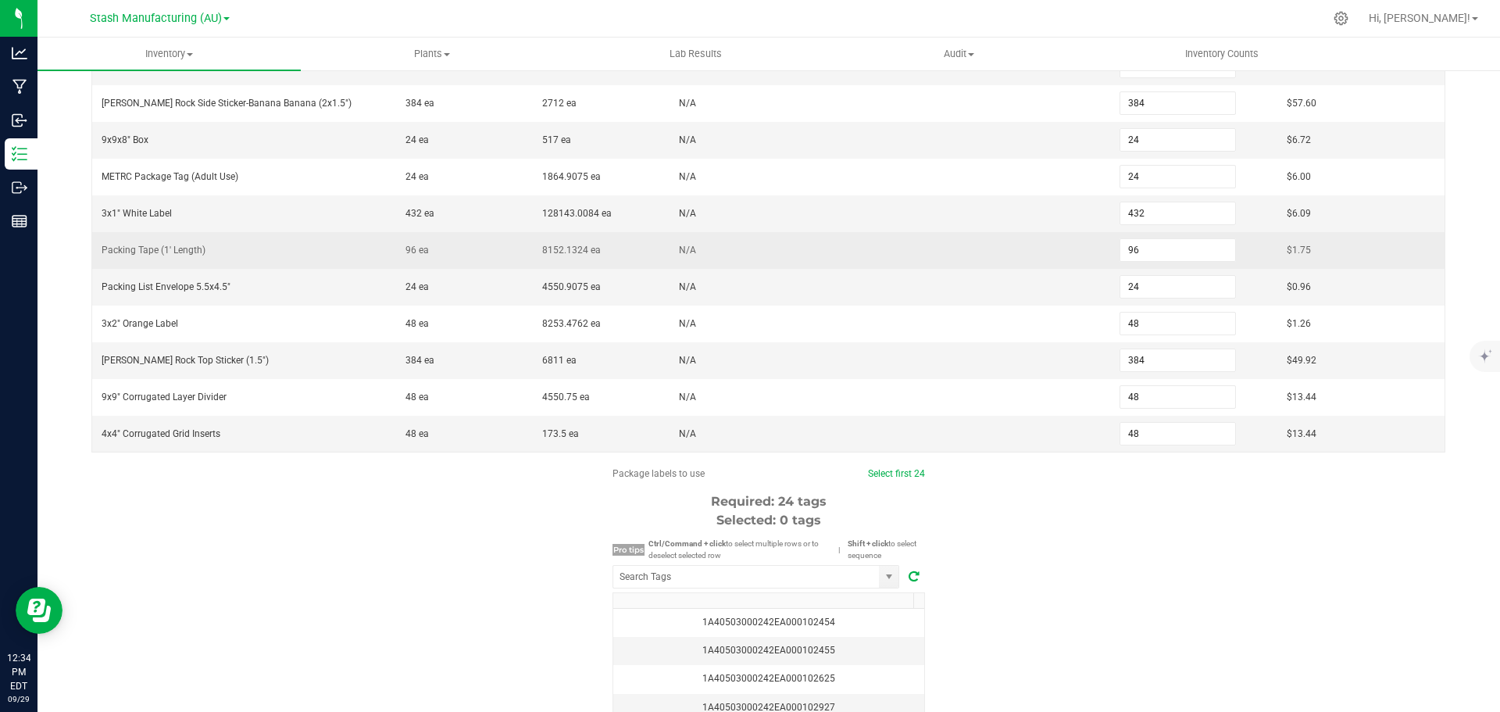
scroll to position [313, 0]
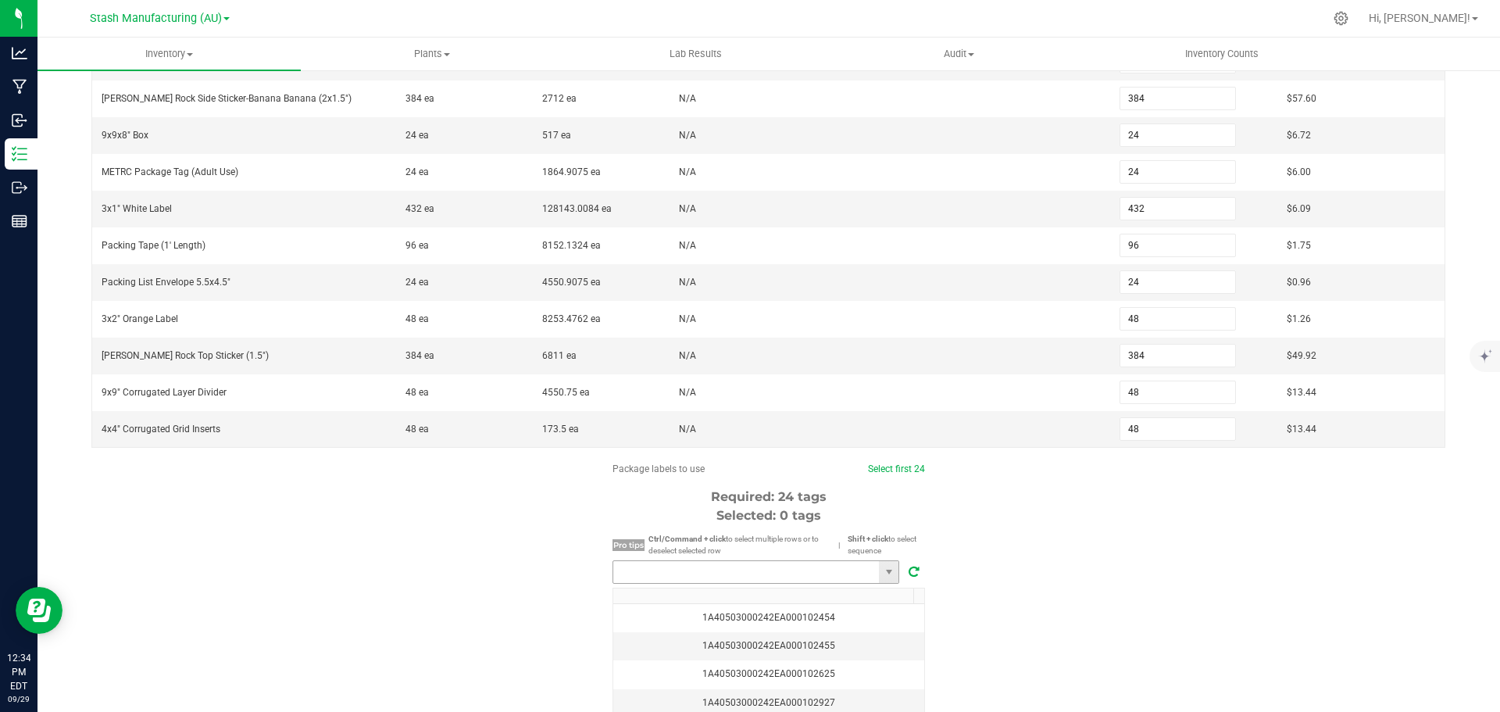
click at [756, 571] on input "NO DATA FOUND" at bounding box center [746, 572] width 266 height 22
click at [735, 602] on li "1A40503000242EA000103267" at bounding box center [750, 601] width 285 height 27
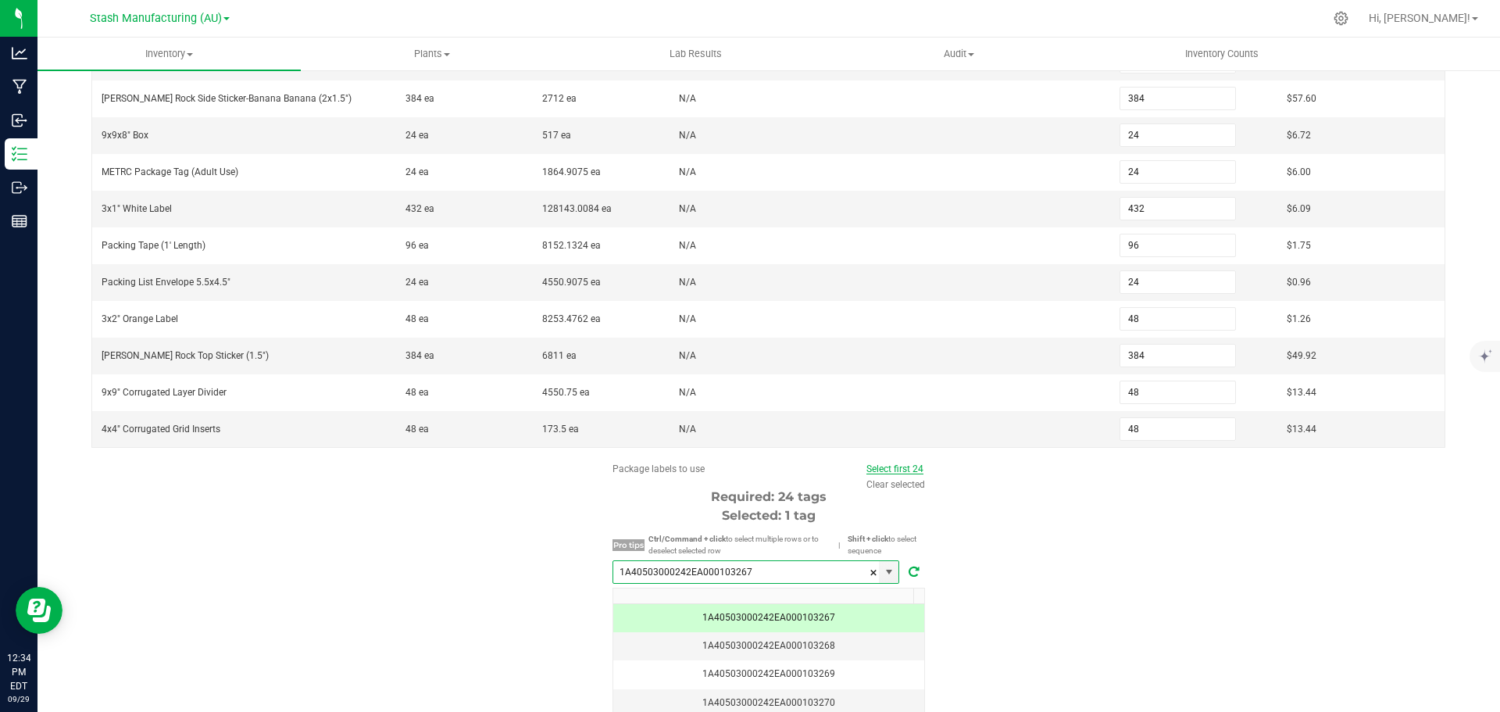
type input "1A40503000242EA000103267"
click at [912, 473] on link "Select first 24" at bounding box center [894, 468] width 57 height 11
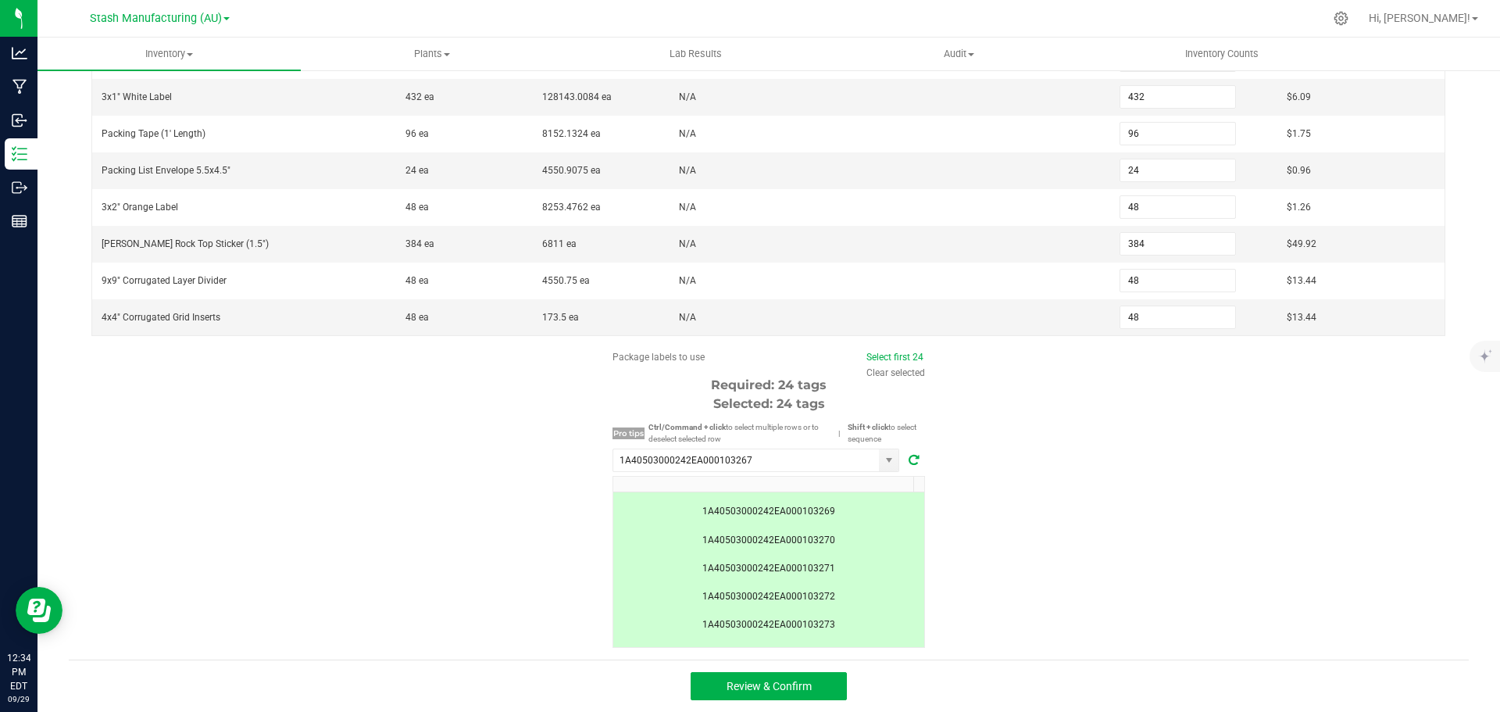
scroll to position [78, 0]
click at [791, 688] on span "Review & Confirm" at bounding box center [769, 686] width 85 height 13
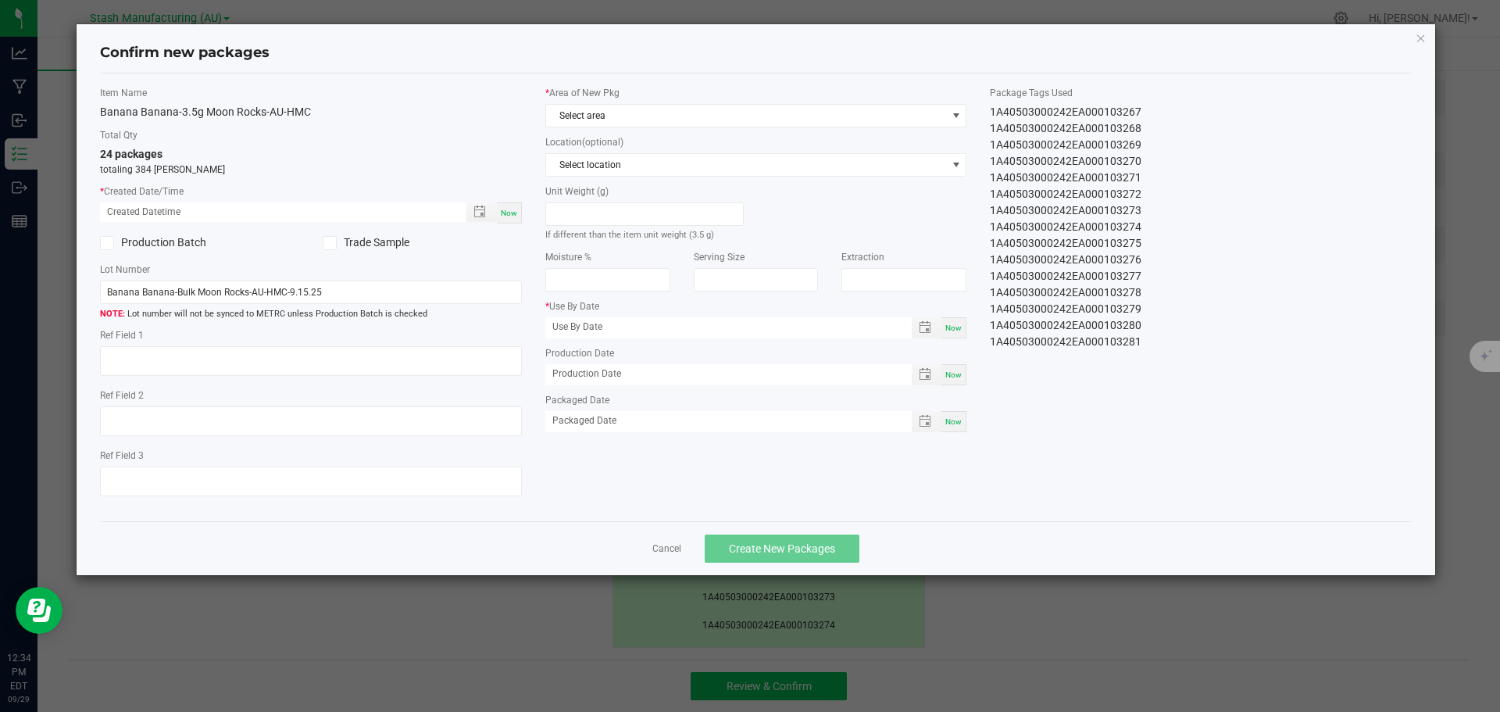
type input "[DATE]"
click at [508, 213] on span "Now" at bounding box center [509, 213] width 16 height 9
type input "[DATE] 12:37 PM"
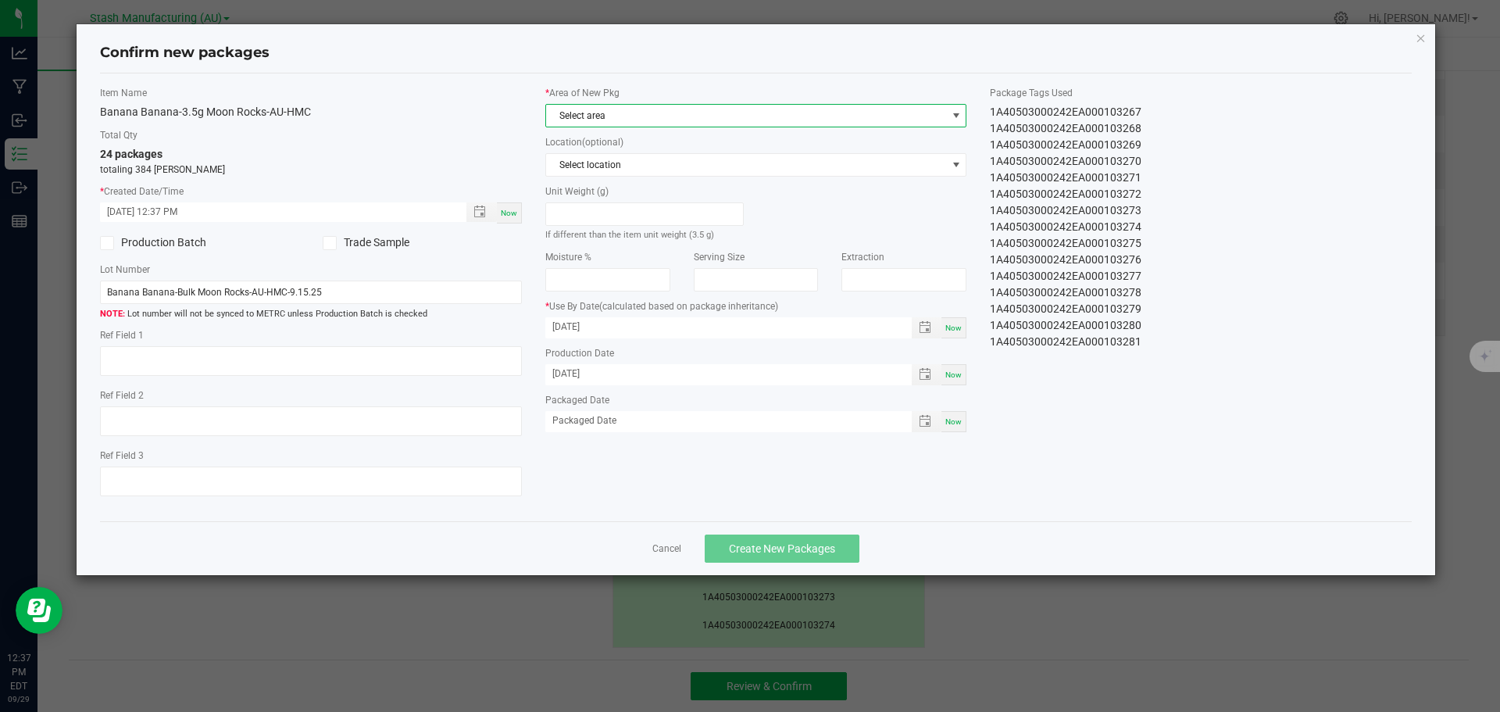
click at [652, 106] on span "Select area" at bounding box center [746, 116] width 401 height 22
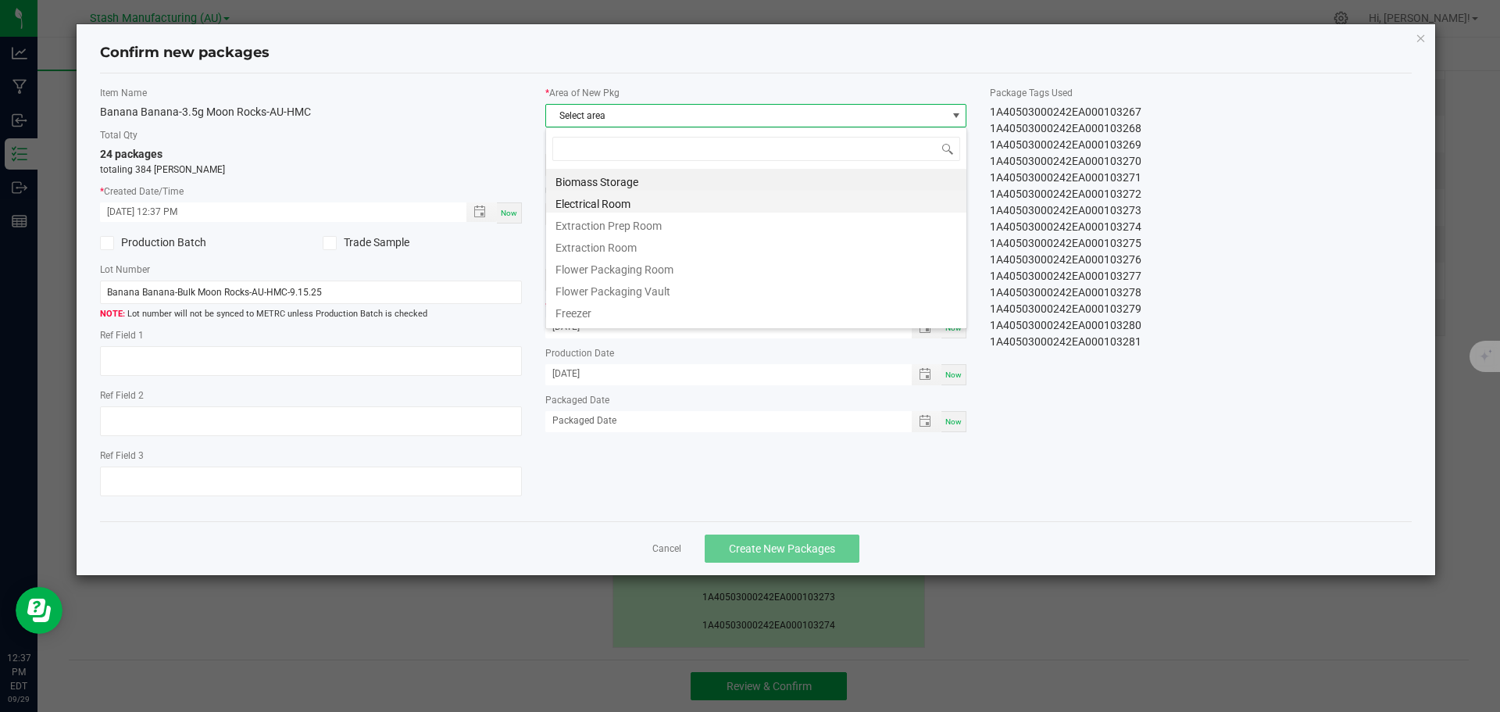
scroll to position [23, 422]
click at [668, 274] on li "Flower Packaging Room" at bounding box center [756, 267] width 420 height 22
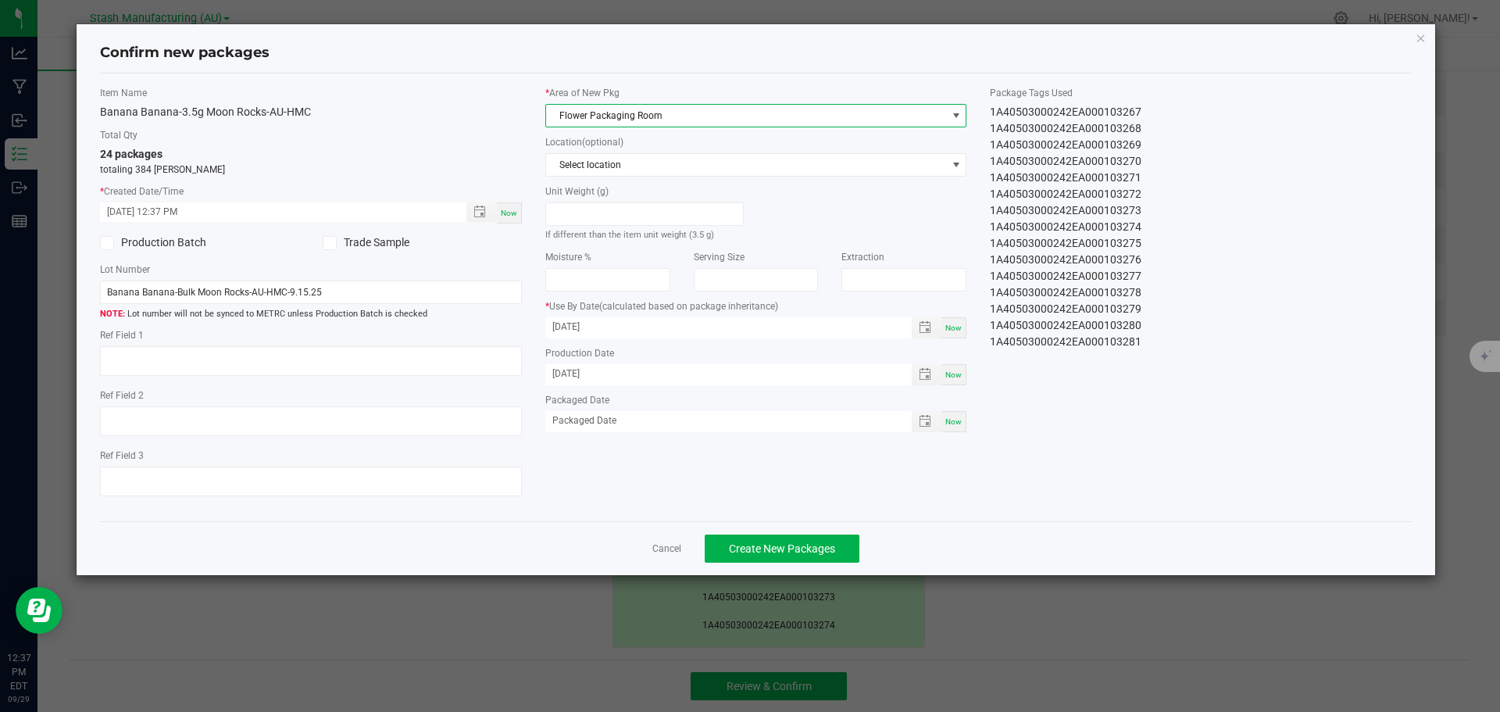
click at [954, 417] on span "Now" at bounding box center [953, 421] width 16 height 9
type input "[DATE]"
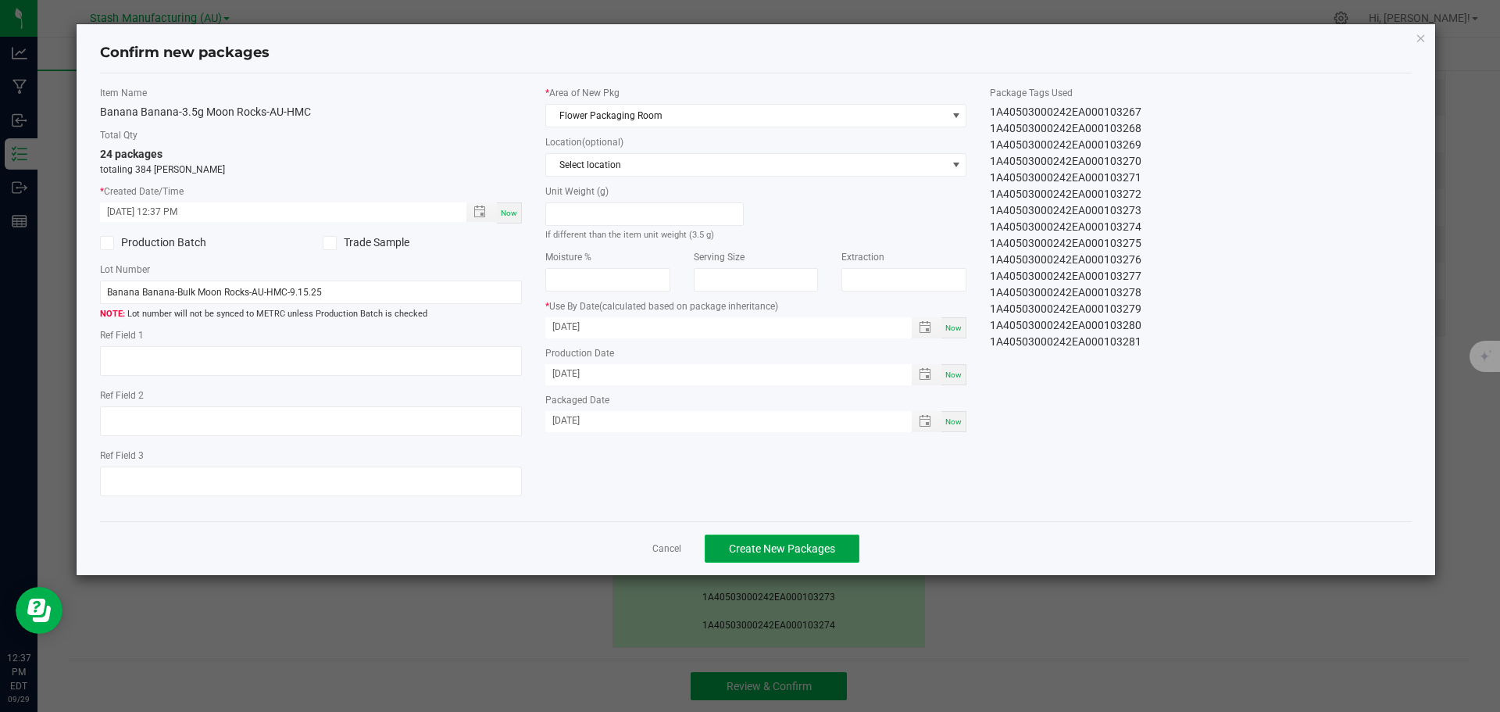
click at [797, 543] on span "Create New Packages" at bounding box center [782, 548] width 106 height 13
